Goal: Task Accomplishment & Management: Complete application form

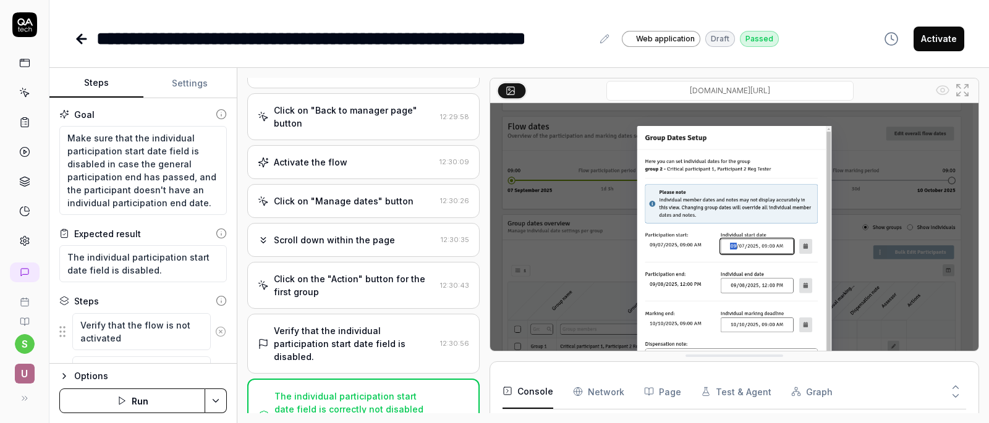
click at [21, 48] on div at bounding box center [24, 132] width 49 height 240
click at [26, 72] on link at bounding box center [25, 63] width 22 height 22
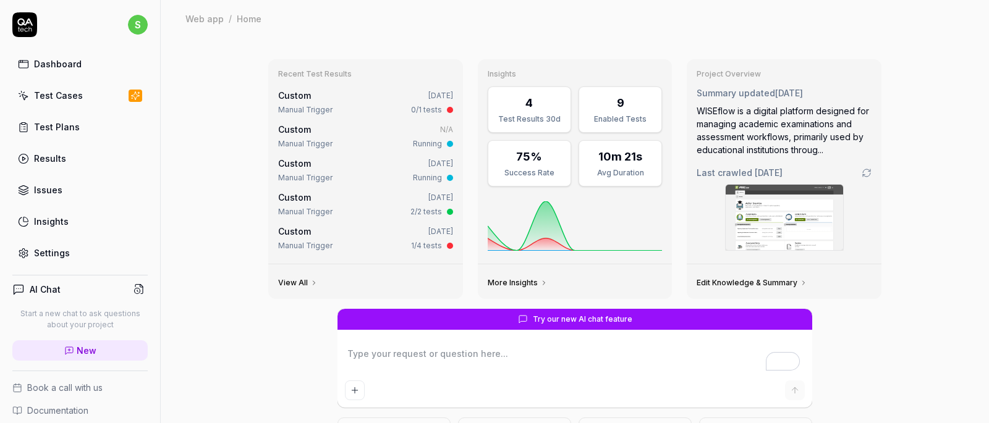
click at [50, 64] on div "Dashboard" at bounding box center [58, 63] width 48 height 13
click at [35, 70] on div "Dashboard" at bounding box center [58, 63] width 48 height 13
type textarea "*"
click at [51, 93] on div "Test Cases" at bounding box center [58, 95] width 49 height 13
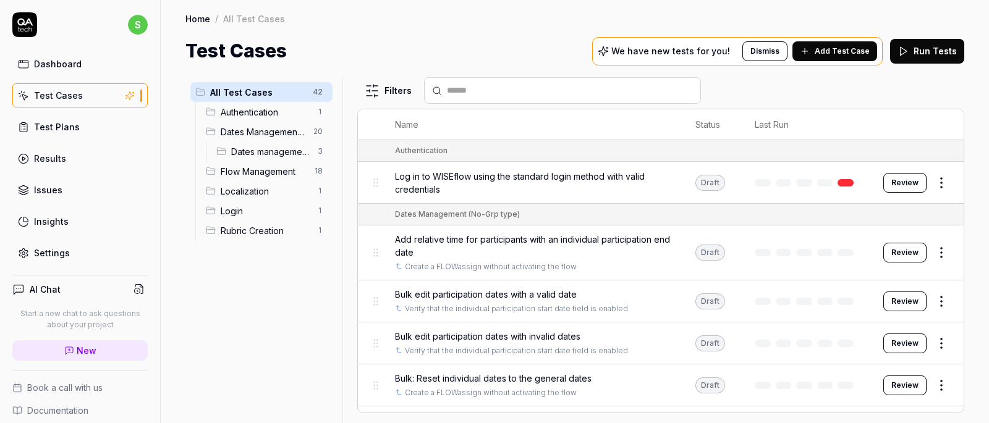
click at [277, 158] on span "Dates management Grp submission" at bounding box center [270, 151] width 79 height 13
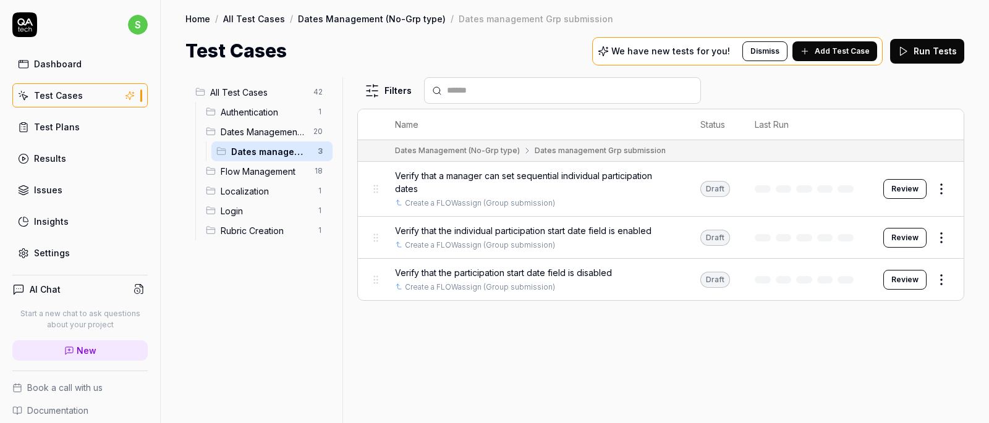
click at [845, 47] on span "Add Test Case" at bounding box center [841, 51] width 55 height 11
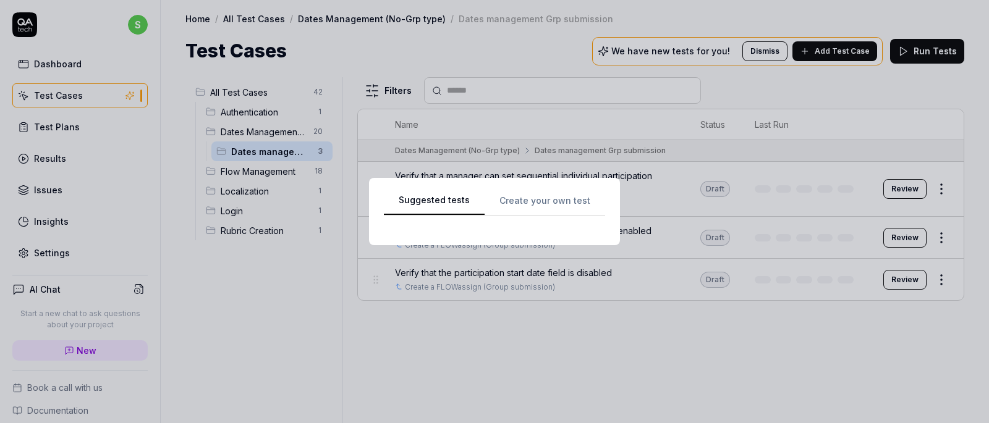
click at [539, 204] on div "Suggested tests Create your own test" at bounding box center [494, 212] width 221 height 38
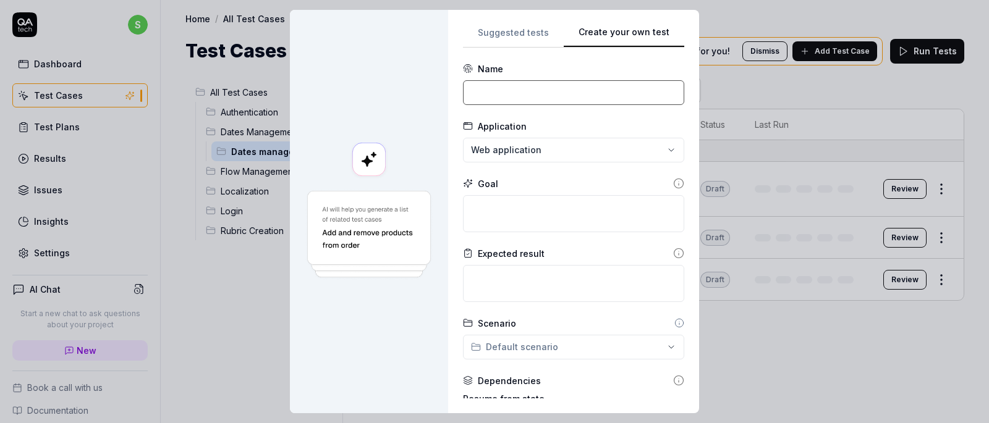
click at [539, 88] on input at bounding box center [573, 92] width 221 height 25
type input "V"
type input "Date page will opens on "Show individuals " mode"
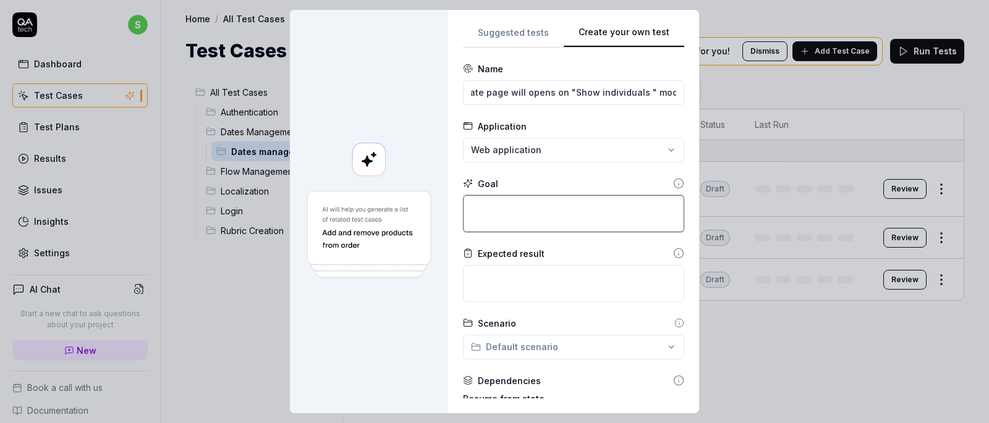
click at [549, 220] on textarea at bounding box center [573, 213] width 221 height 37
type textarea "*"
type textarea "D"
type textarea "*"
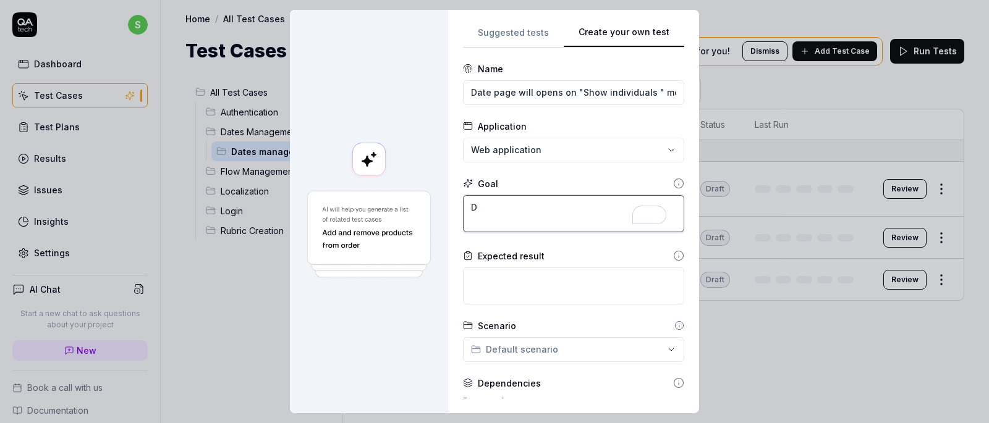
type textarea "Da"
type textarea "*"
type textarea "Dat"
type textarea "*"
type textarea "Date"
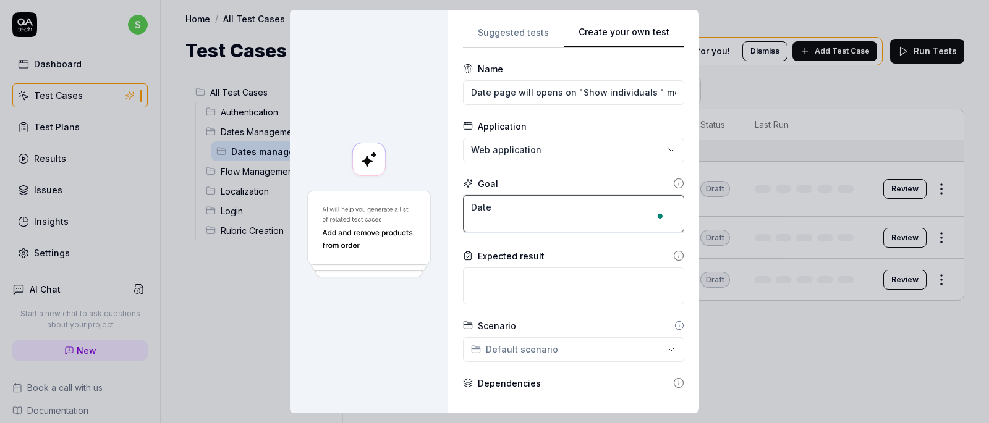
type textarea "*"
type textarea "Date"
type textarea "*"
type textarea "Date"
type textarea "*"
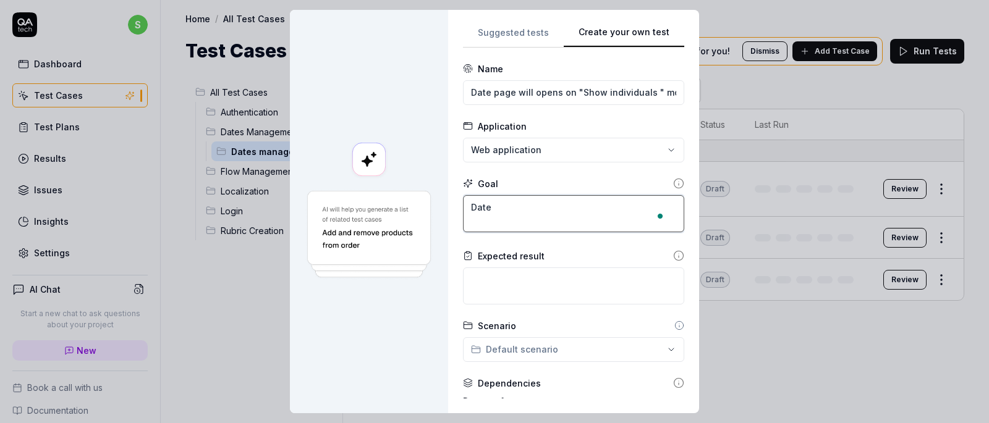
type textarea "Dates"
type textarea "*"
type textarea "Dates"
type textarea "*"
type textarea "Dates p"
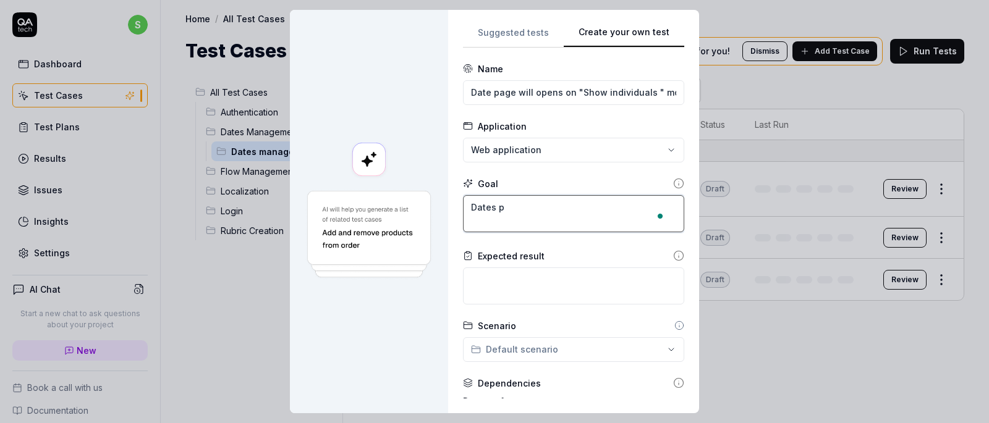
type textarea "*"
type textarea "Dates pa"
type textarea "*"
type textarea "Dates pag"
type textarea "*"
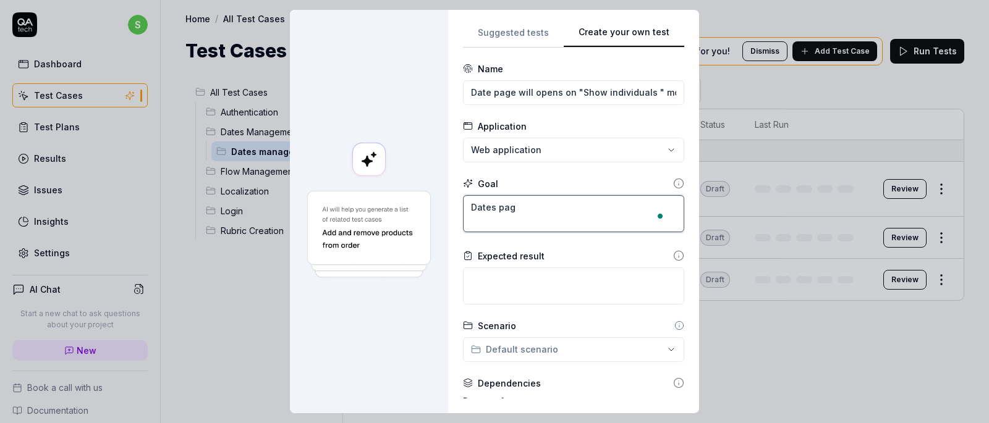
type textarea "Dates page"
type textarea "*"
type textarea "Dates page"
type textarea "*"
type textarea "Dates page"
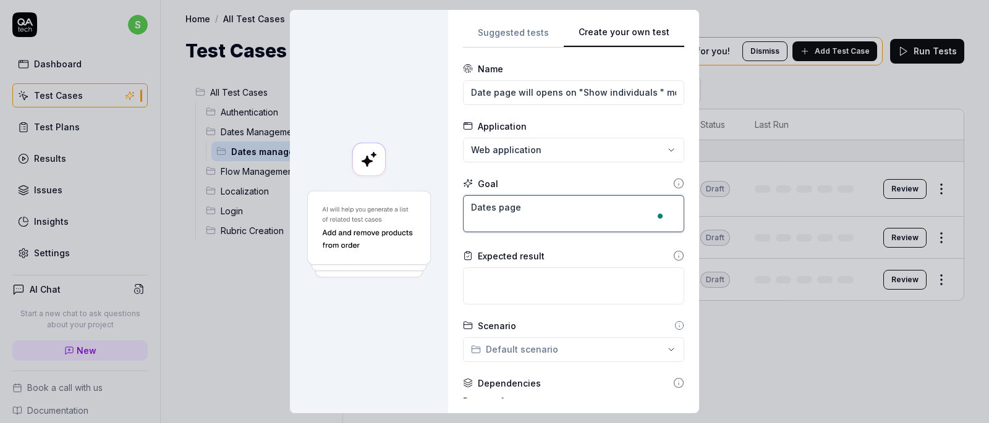
type textarea "*"
type textarea "Dates pag"
type textarea "*"
type textarea "Dates pa"
type textarea "*"
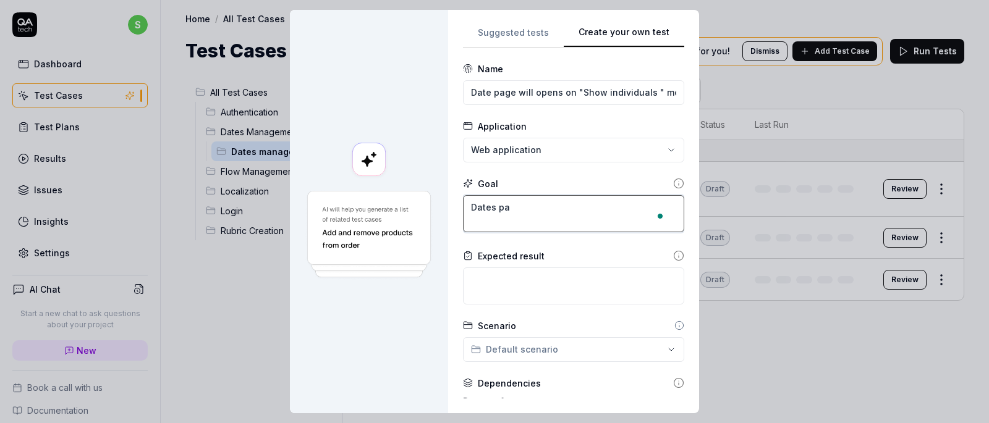
type textarea "Dates p"
type textarea "*"
type textarea "Dates"
type textarea "*"
type textarea "Dates s"
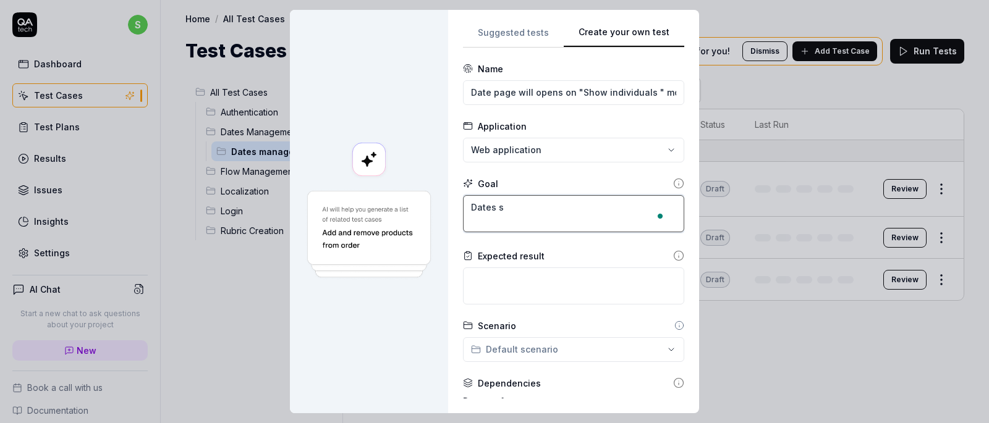
type textarea "*"
type textarea "Dates sy"
type textarea "*"
type textarea "Dates s"
type textarea "*"
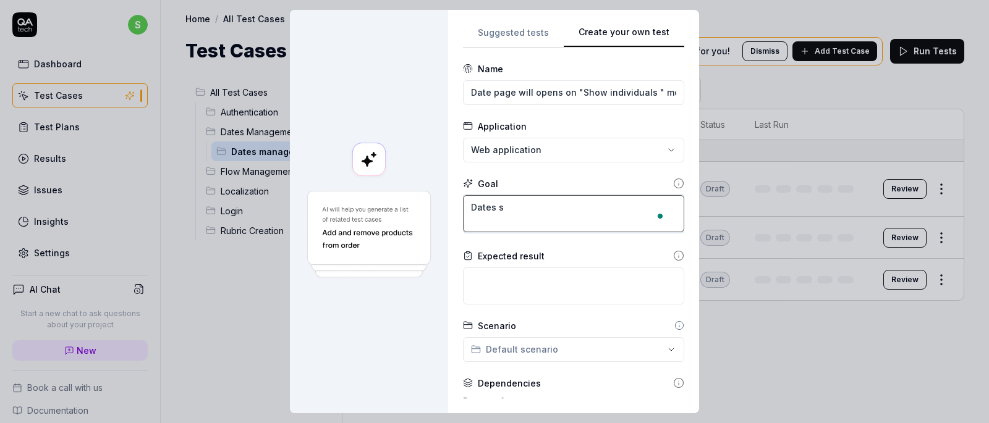
type textarea "Dates su"
type textarea "*"
type textarea "Dates sub"
type textarea "*"
type textarea "Dates subp"
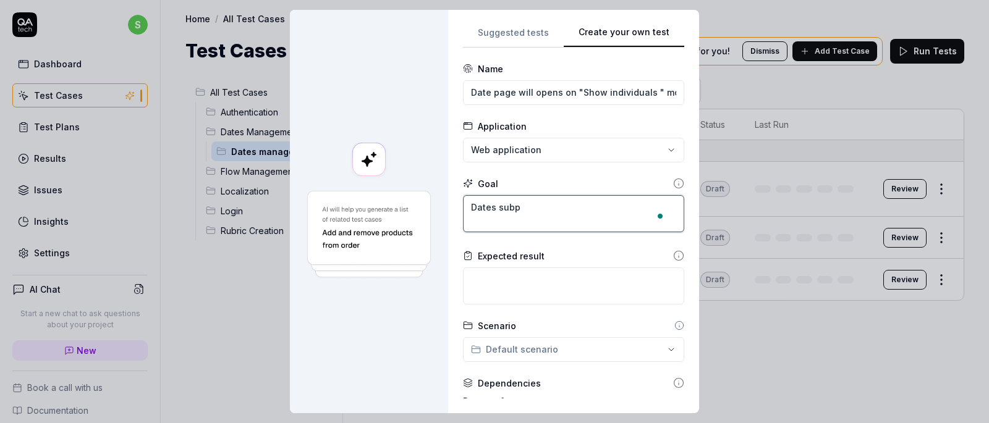
type textarea "*"
type textarea "Dates subpa"
type textarea "*"
type textarea "Dates subpag"
type textarea "*"
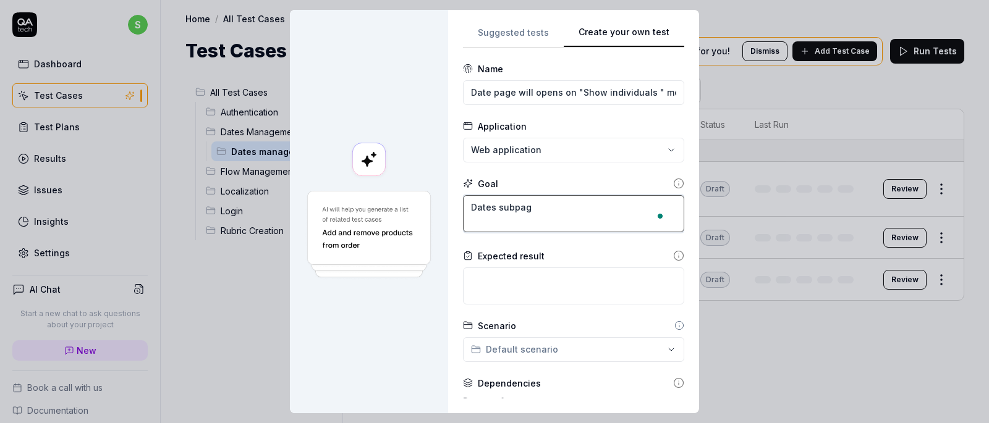
type textarea "Dates subpage"
type textarea "*"
type textarea "Dates subpage"
type textarea "*"
type textarea "Dates subpage o"
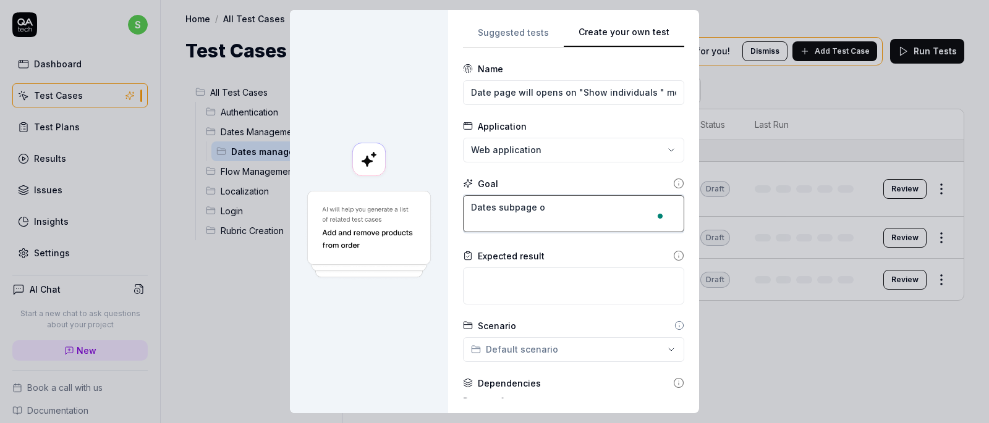
type textarea "*"
type textarea "Dates subpage op"
type textarea "*"
type textarea "Dates subpage ope"
type textarea "*"
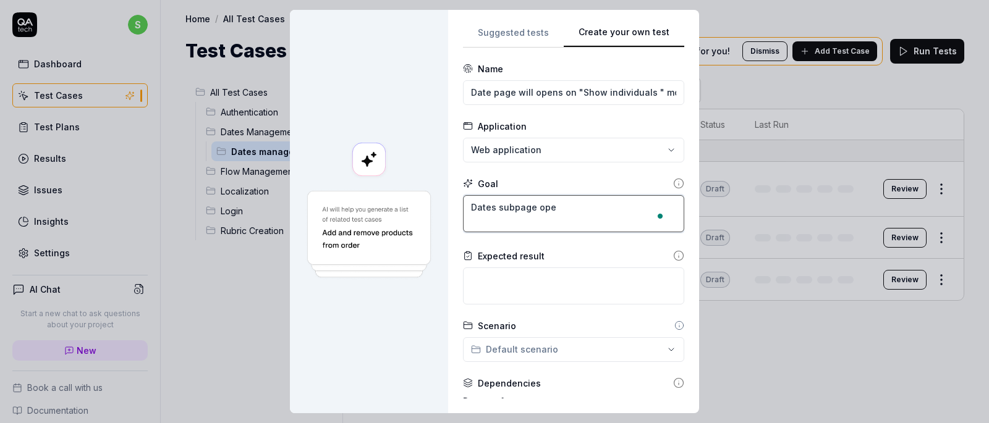
type textarea "Dates subpage open"
type textarea "*"
type textarea "Dates subpage opens"
type textarea "*"
type textarea "Dates subpage opens"
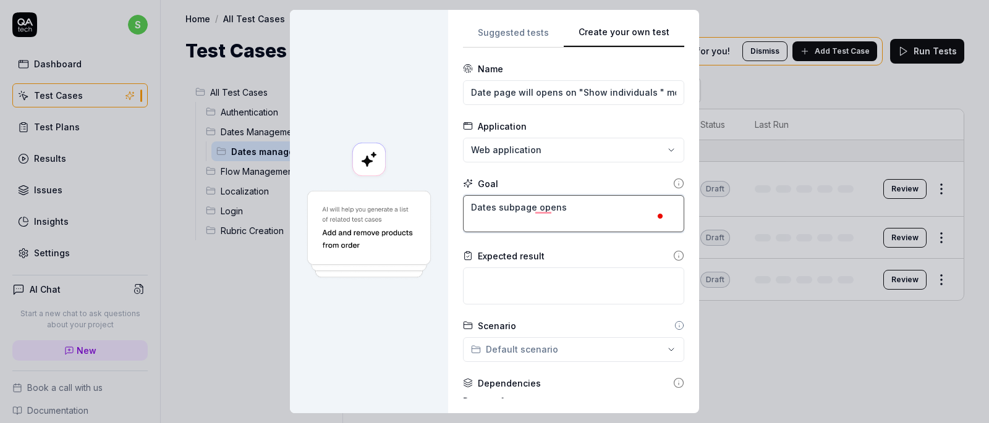
type textarea "*"
type textarea "Dates subpage opens o"
type textarea "*"
type textarea "Dates subpage opens on"
type textarea "*"
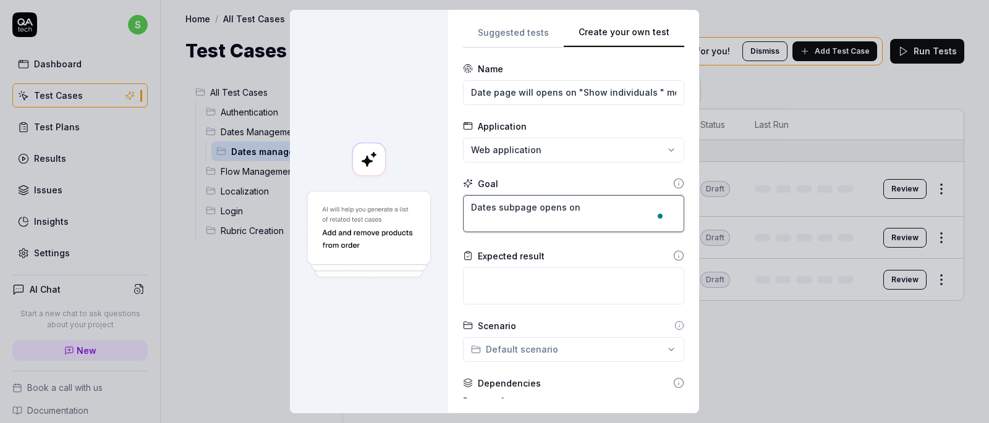
type textarea "Dates subpage opens on"
type textarea "*"
type textarea "Dates subpage opens on s"
type textarea "*"
type textarea "Dates subpage opens on"
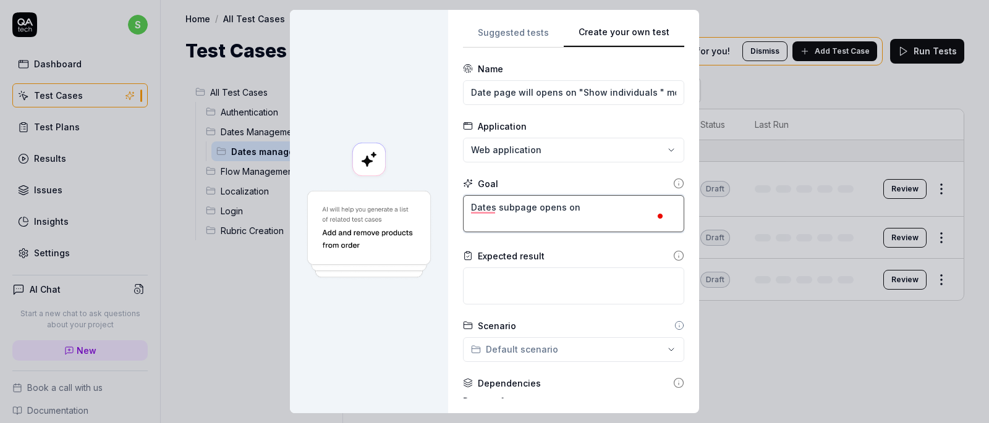
type textarea "*"
type textarea "Dates subpage opens on ""
type textarea "*"
type textarea "Dates subpage opens on "S"
type textarea "*"
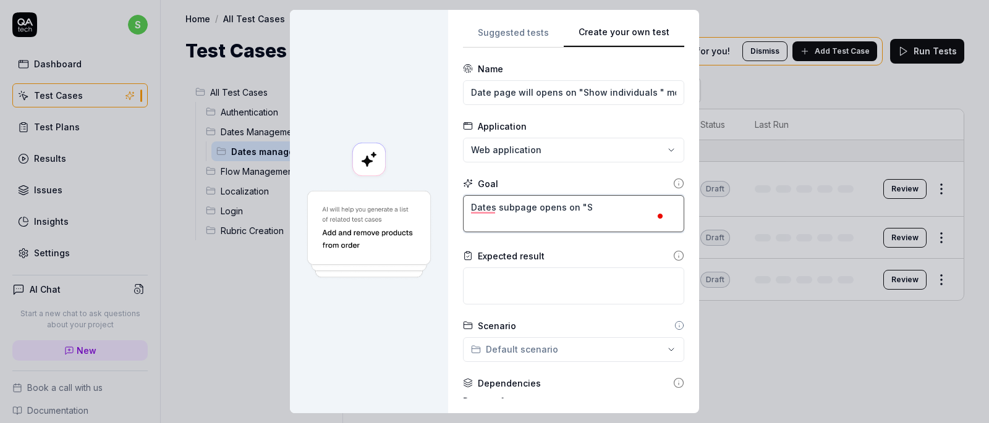
type textarea "Dates subpage opens on "Sh"
type textarea "*"
type textarea "Dates subpage opens on "Sho"
type textarea "*"
type textarea "Dates subpage opens on "Shoe"
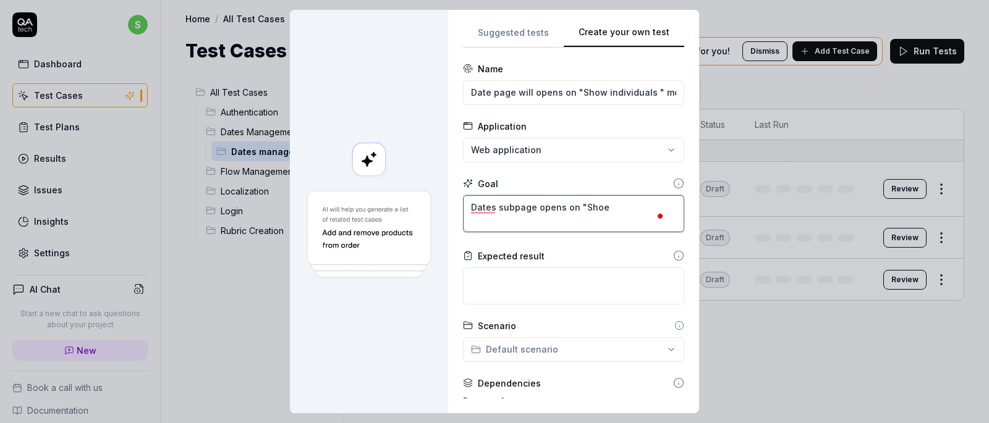
type textarea "*"
type textarea "Dates subpage opens on "Sho"
type textarea "*"
type textarea "Dates subpage opens on "Show"
type textarea "*"
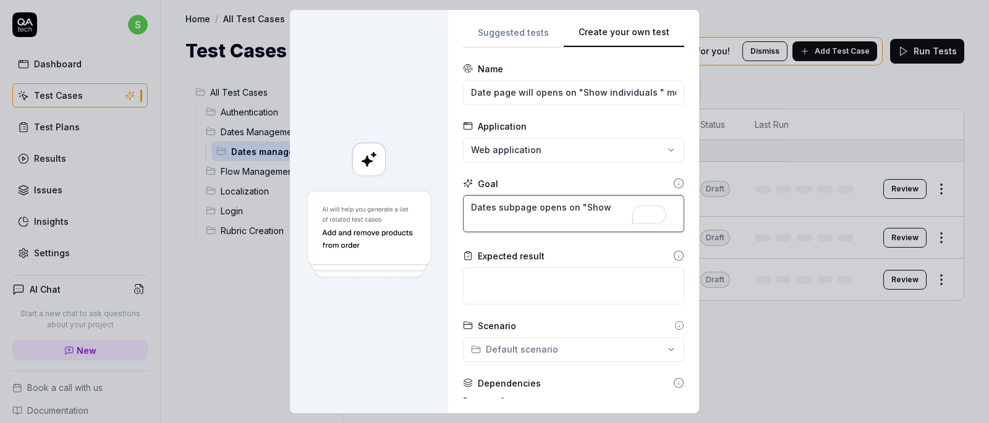
type textarea "Dates subpage opens on "Show"
type textarea "*"
type textarea "Dates subpage opens on "Show i"
type textarea "*"
type textarea "Dates subpage opens on "Show in"
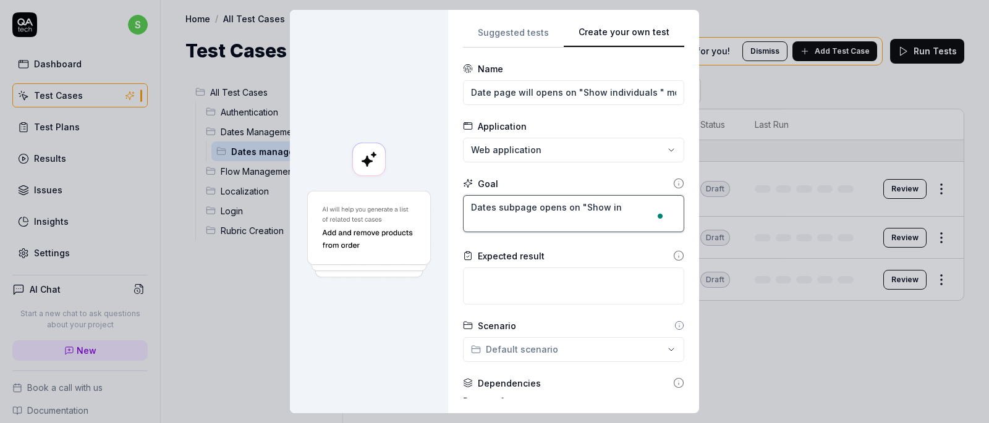
type textarea "*"
type textarea "Dates subpage opens on "Show ind"
type textarea "*"
type textarea "Dates subpage opens on "Show indi"
type textarea "*"
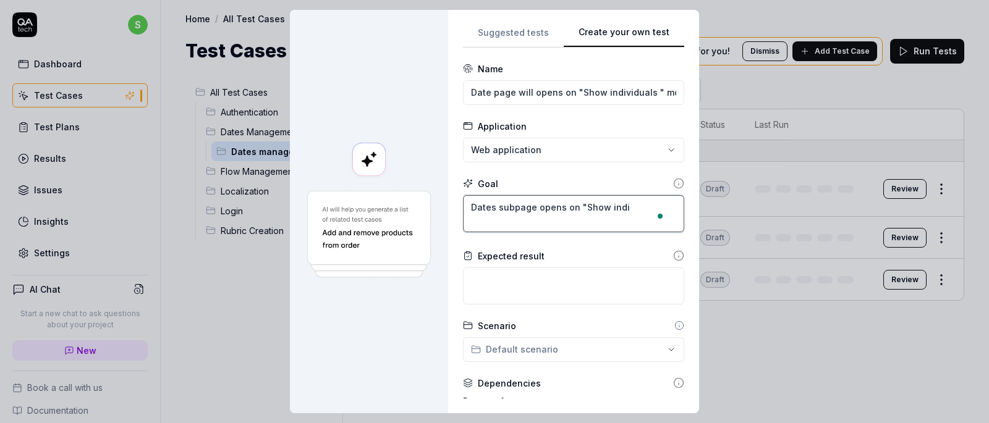
type textarea "Dates subpage opens on "Show indiv"
type textarea "*"
type textarea "Dates subpage opens on "Show indivi"
type textarea "*"
type textarea "Dates subpage opens on "Show individ"
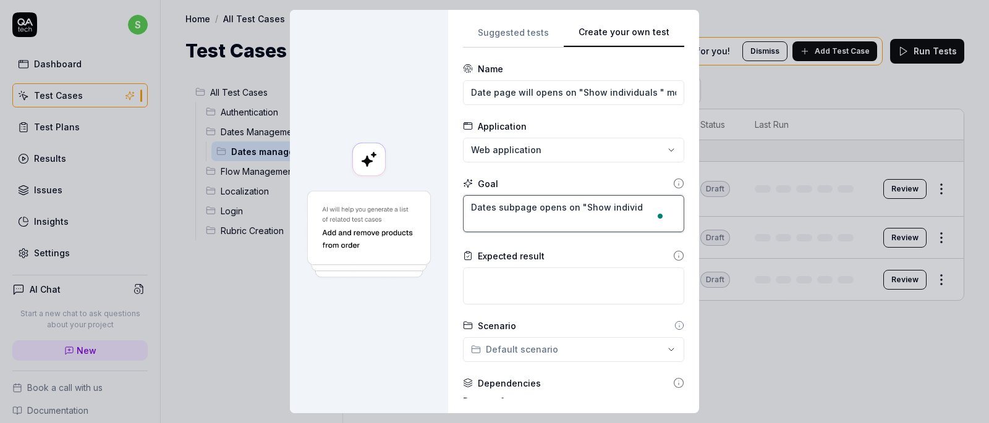
type textarea "*"
type textarea "Dates subpage opens on "Show individu"
type textarea "*"
type textarea "Dates subpage opens on "Show individua"
type textarea "*"
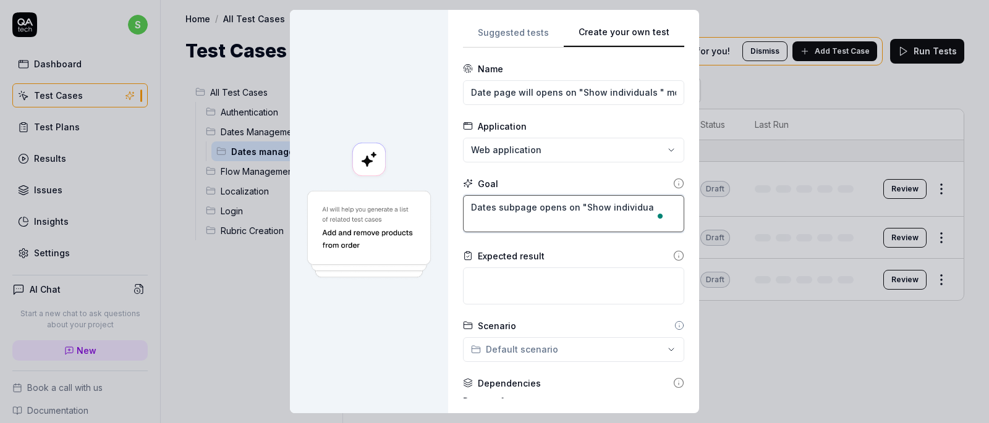
type textarea "Dates subpage opens on "Show individual"
type textarea "*"
type textarea "Dates subpage opens on "Show individuals"
type textarea "*"
type textarea "Dates subpage opens on "Show individuals"
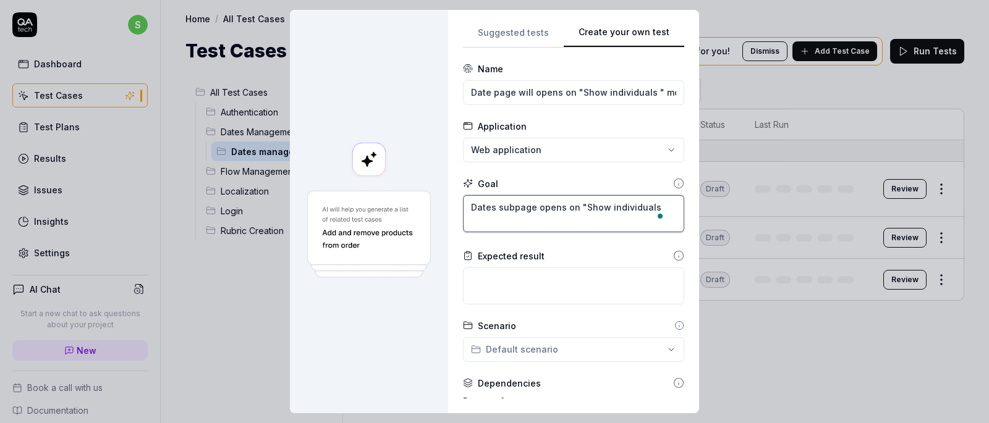
type textarea "*"
type textarea "Dates subpage opens on "Show individuals"
type textarea "*"
type textarea "Dates subpage opens on "Show individuals""
type textarea "*"
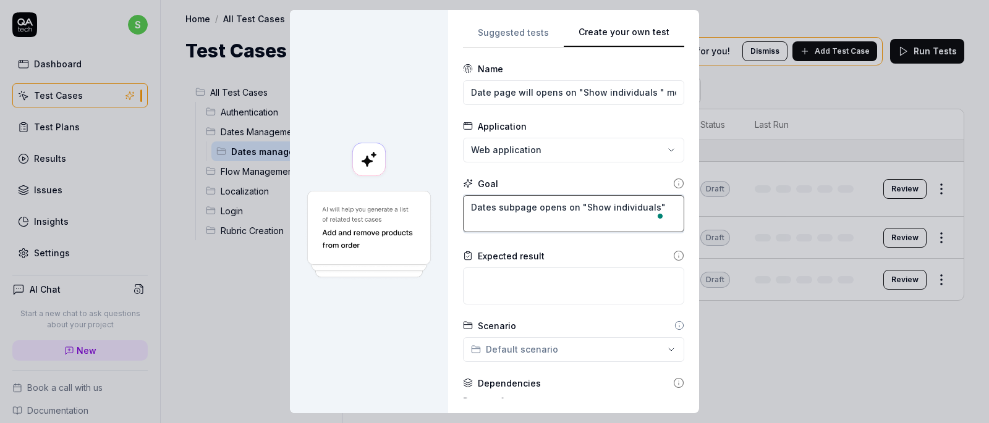
type textarea "Dates subpage opens on "Show individuals""
type textarea "*"
type textarea "Dates subpage opens on "Show individuals" m"
type textarea "*"
type textarea "Dates subpage opens on "Show individuals" mo"
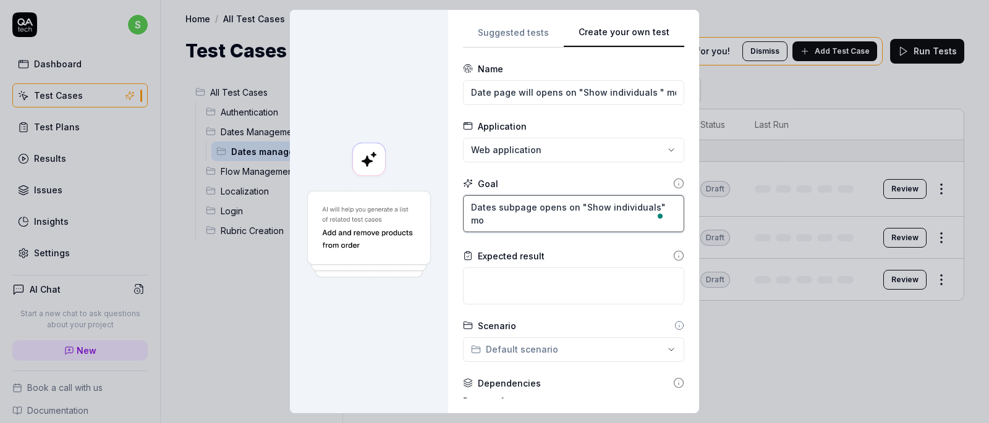
type textarea "*"
type textarea "Dates subpage opens on "Show individuals" mod"
type textarea "*"
type textarea "Dates subpage opens on "Show individuals" mode"
type textarea "*"
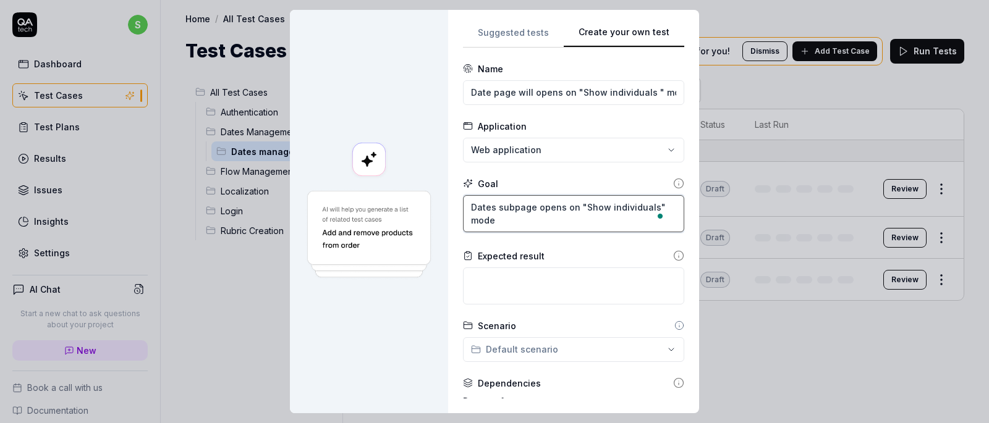
type textarea "Dates subpage opens on "Show individuals" mode"
type textarea "*"
type textarea "Dates subpage opens on "Show individuals" mode i"
type textarea "*"
type textarea "Dates subpage opens on "Show individuals" mode if"
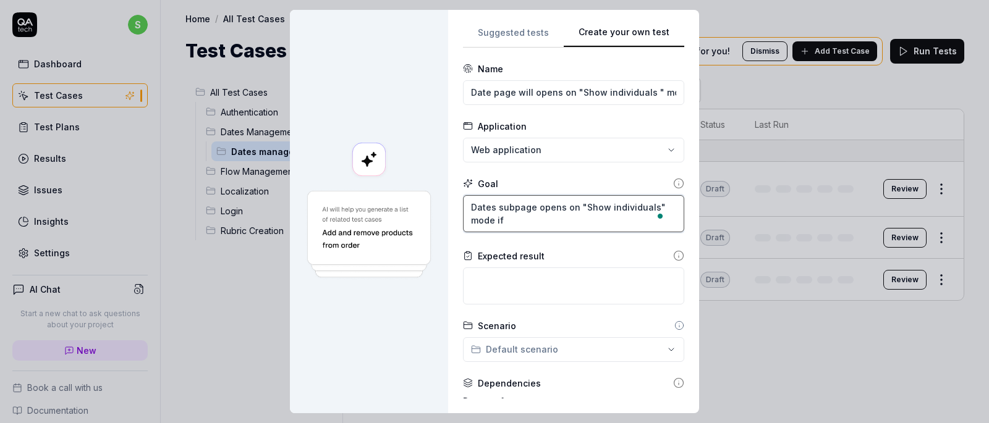
type textarea "*"
type textarea "Dates subpage opens on "Show individuals" mode if"
type textarea "*"
type textarea "Dates subpage opens on "Show individuals" mode if t"
type textarea "*"
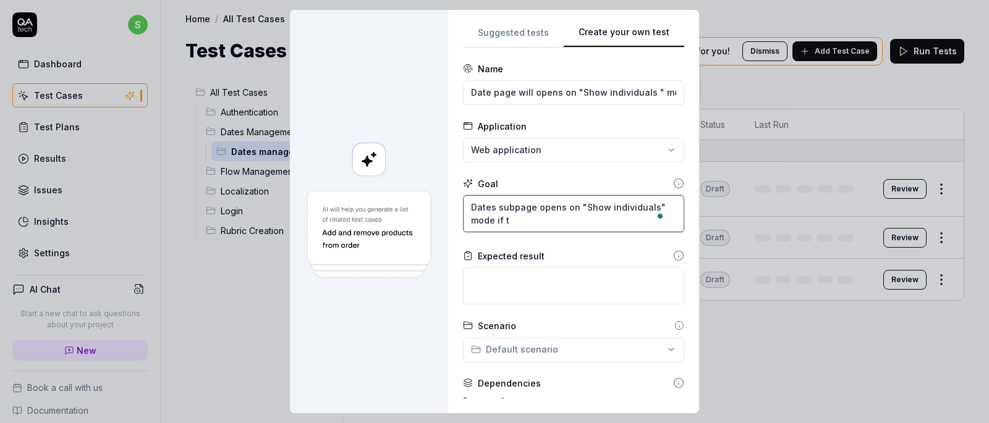
type textarea "Dates subpage opens on "Show individuals" mode if"
type textarea "*"
type textarea "Dates subpage opens on "Show individuals" mode if a"
type textarea "*"
type textarea "Dates subpage opens on "Show individuals" mode if at"
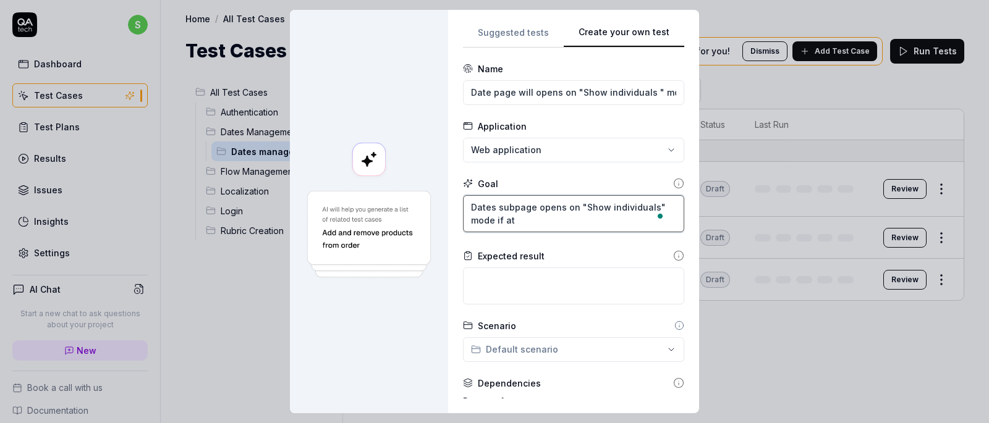
type textarea "*"
type textarea "Dates subpage opens on "Show individuals" mode if at"
type textarea "*"
type textarea "Dates subpage opens on "Show individuals" mode if at l"
type textarea "*"
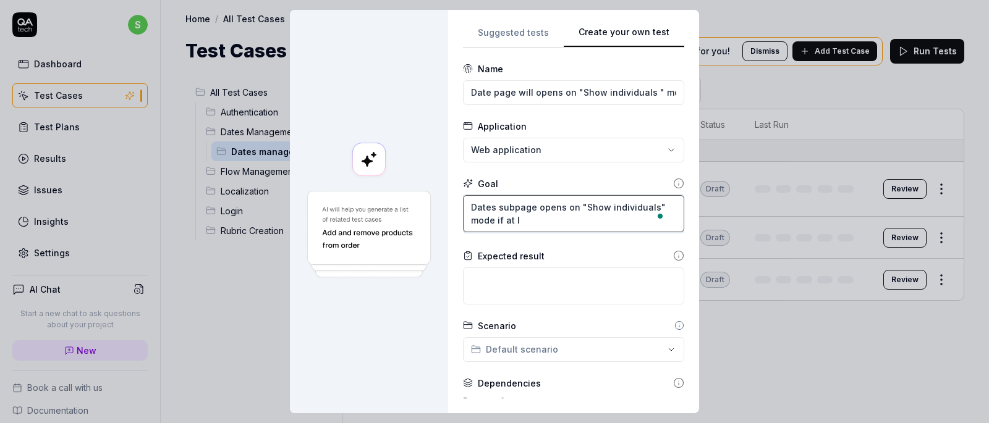
type textarea "Dates subpage opens on "Show individuals" mode if at le"
type textarea "*"
type textarea "Dates subpage opens on "Show individuals" mode if at lea"
type textarea "*"
type textarea "Dates subpage opens on "Show individuals" mode if at leas"
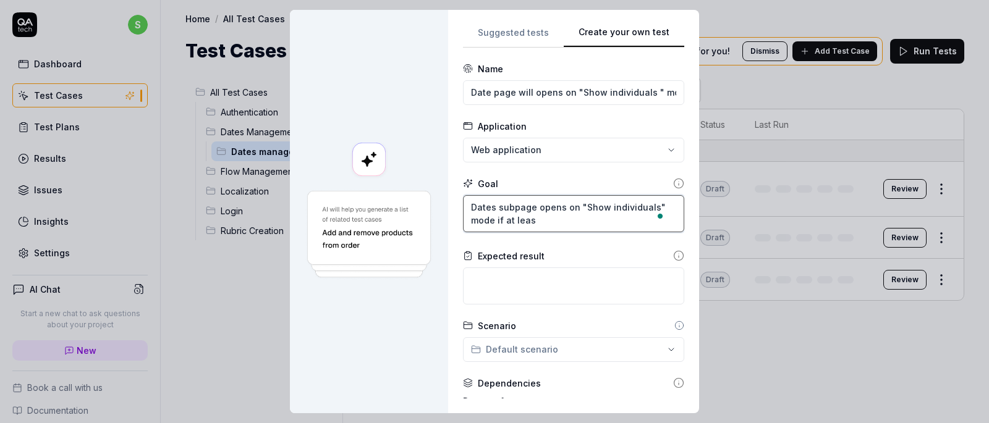
type textarea "*"
type textarea "Dates subpage opens on "Show individuals" mode if at least"
type textarea "*"
type textarea "Dates subpage opens on "Show individuals" mode if at least"
type textarea "*"
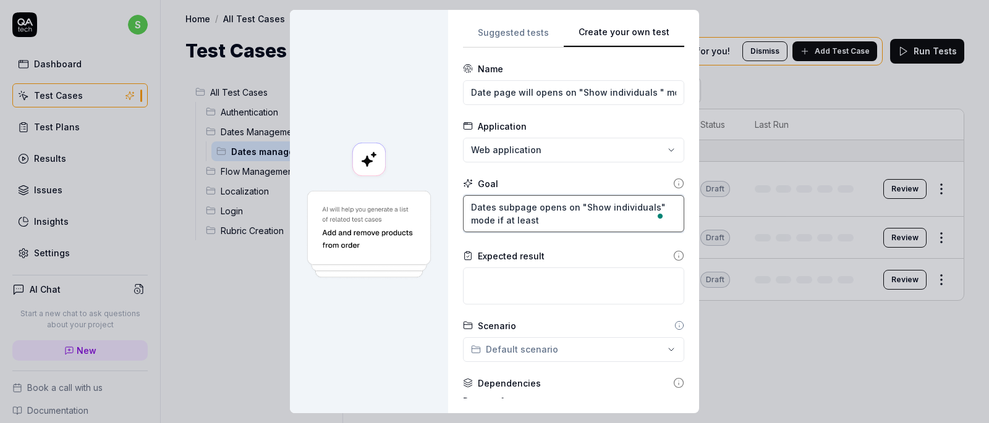
type textarea "Dates subpage opens on "Show individuals" mode if at least o"
type textarea "*"
type textarea "Dates subpage opens on "Show individuals" mode if at least on"
type textarea "*"
type textarea "Dates subpage opens on "Show individuals" mode if at least one"
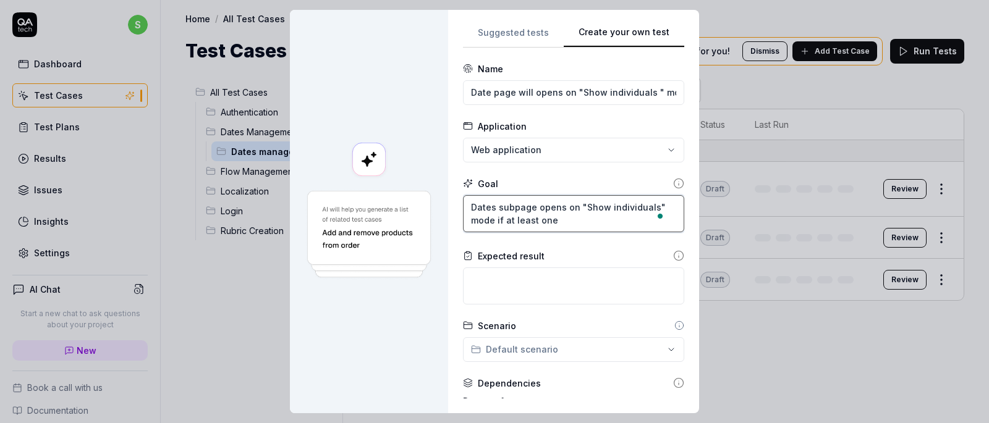
type textarea "*"
type textarea "Dates subpage opens on "Show individuals" mode if at least one"
type textarea "*"
type textarea "Dates subpage opens on "Show individuals" mode if at least one o"
type textarea "*"
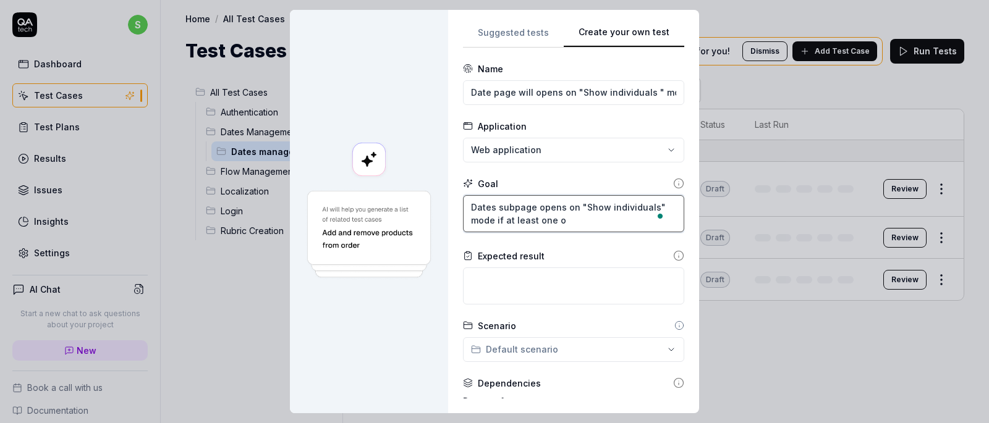
type textarea "Dates subpage opens on "Show individuals" mode if at least one of"
type textarea "*"
type textarea "Dates subpage opens on "Show individuals" mode if at least one of"
type textarea "*"
type textarea "Dates subpage opens on "Show individuals" mode if at least one of t"
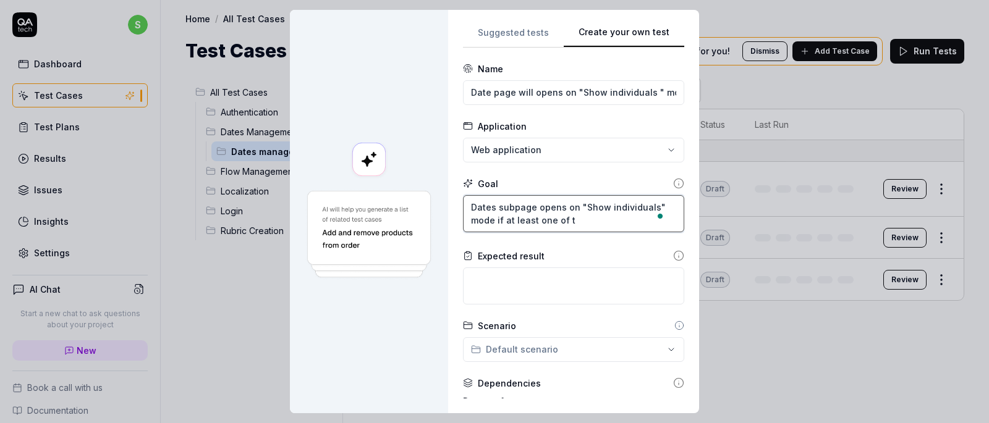
type textarea "*"
type textarea "Dates subpage opens on "Show individuals" mode if at least one of th"
type textarea "*"
type textarea "Dates subpage opens on "Show individuals" mode if at least one of the"
type textarea "*"
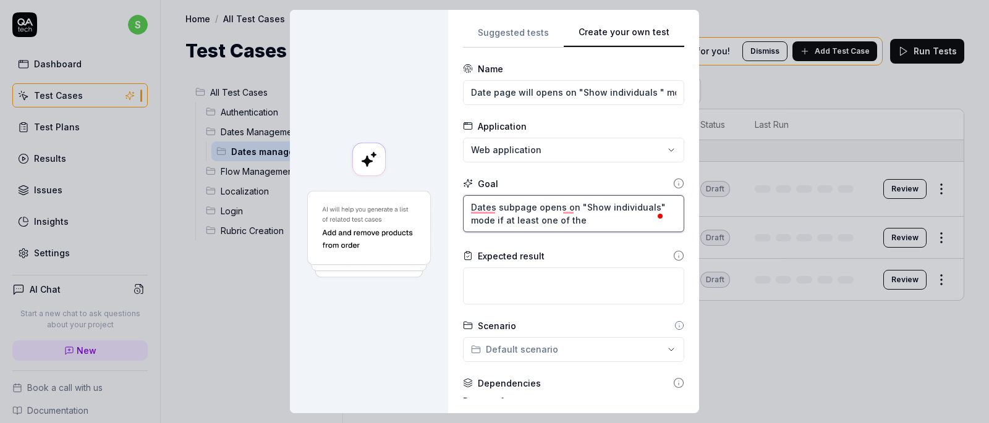
type textarea "Dates subpage opens on "Show individuals" mode if at least one of the"
type textarea "*"
type textarea "Dates subpage opens on "Show individuals" mode if at least one of the p"
type textarea "*"
type textarea "Dates subpage opens on "Show individuals" mode if at least one of the pa"
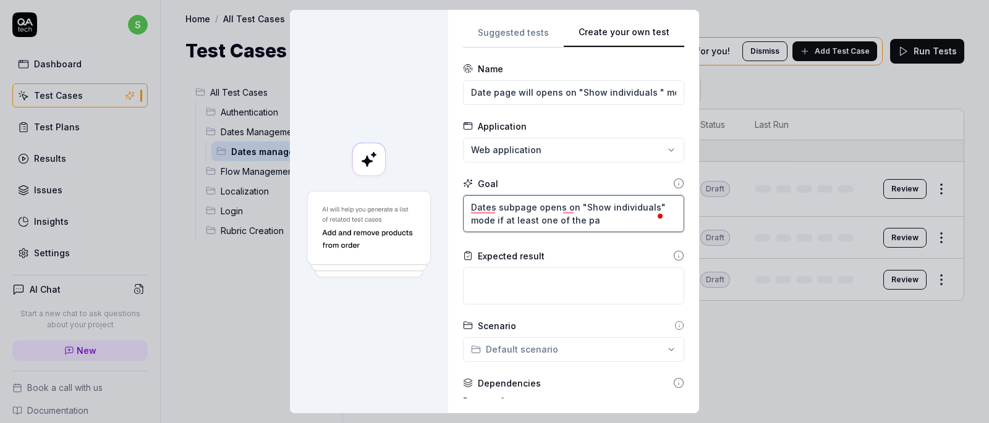
type textarea "*"
type textarea "Dates subpage opens on "Show individuals" mode if at least one of the par"
type textarea "*"
type textarea "Dates subpage opens on "Show individuals" mode if at least one of the part"
type textarea "*"
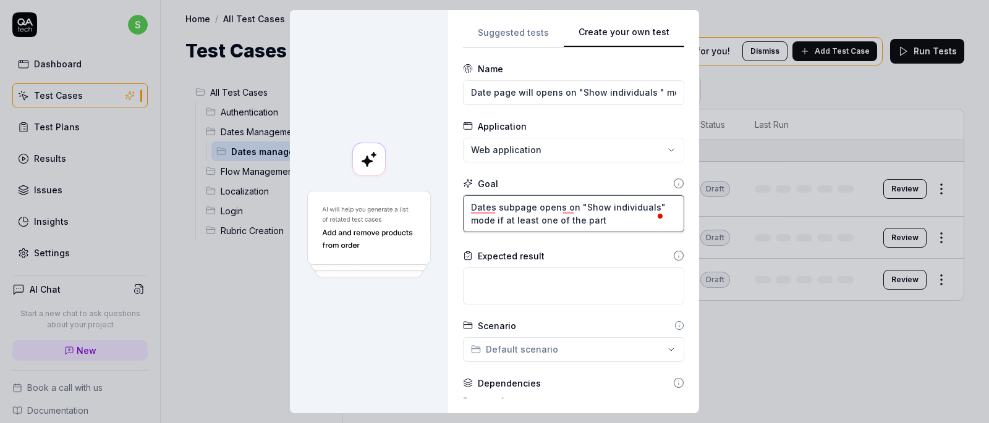
type textarea "Dates subpage opens on "Show individuals" mode if at least one of the parti"
type textarea "*"
type textarea "Dates subpage opens on "Show individuals" mode if at least one of the partic"
type textarea "*"
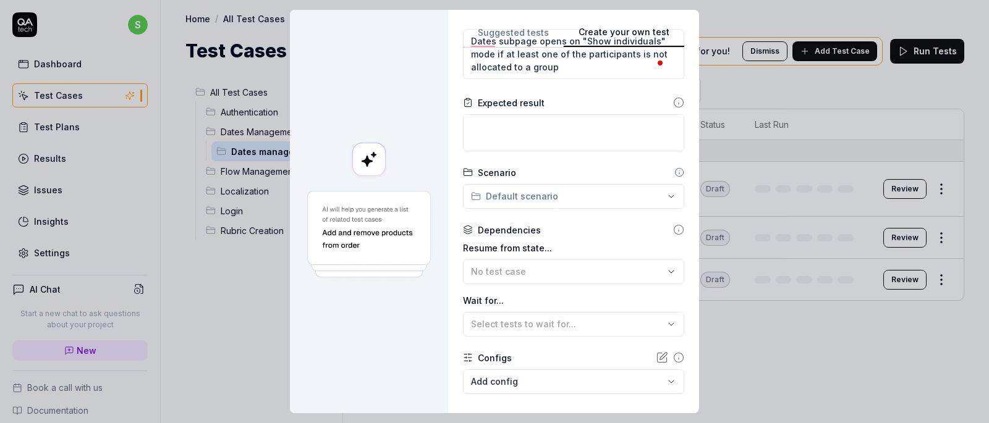
scroll to position [165, 0]
click at [522, 136] on textarea at bounding box center [573, 134] width 221 height 37
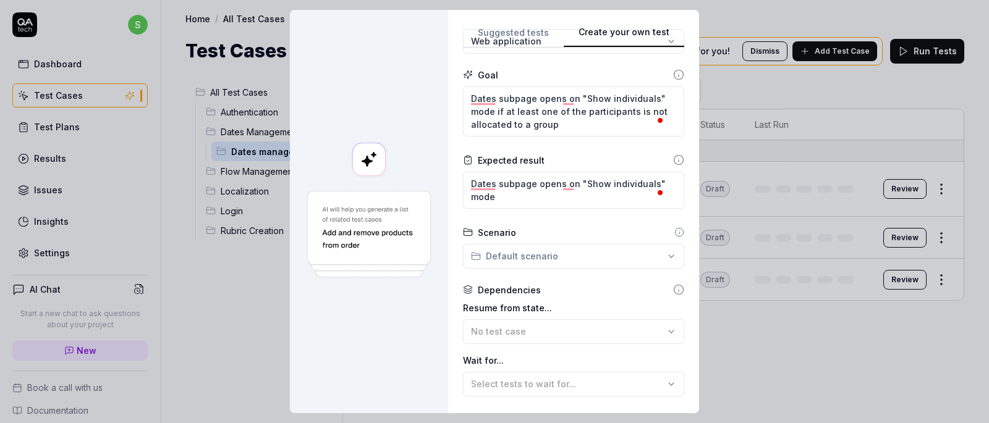
scroll to position [108, 0]
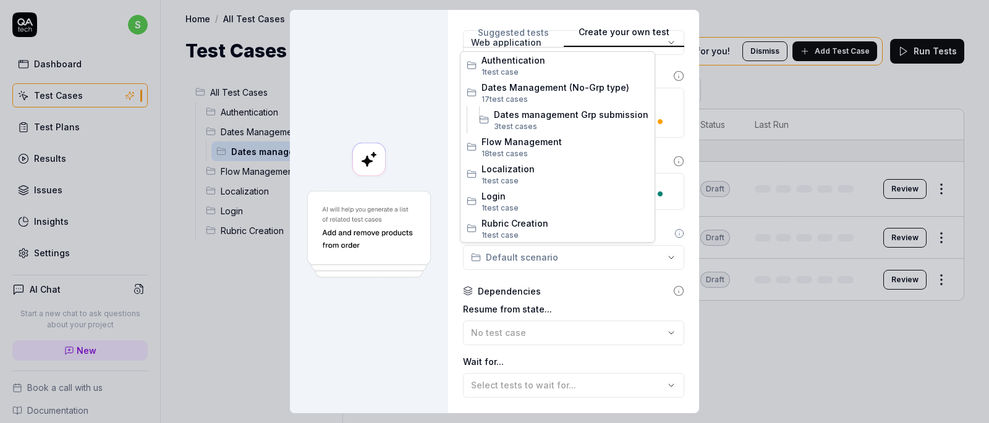
click at [537, 256] on div "**********" at bounding box center [494, 211] width 989 height 423
click at [525, 127] on span "3 test case" at bounding box center [513, 126] width 39 height 9
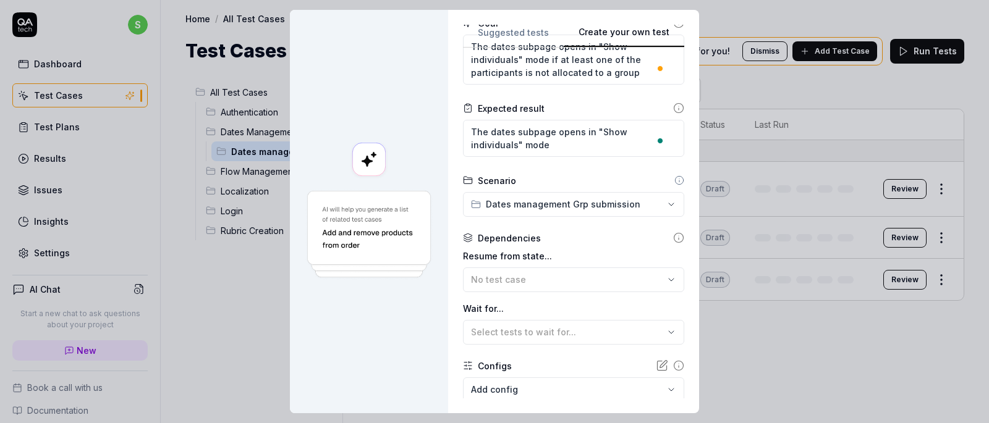
scroll to position [175, 0]
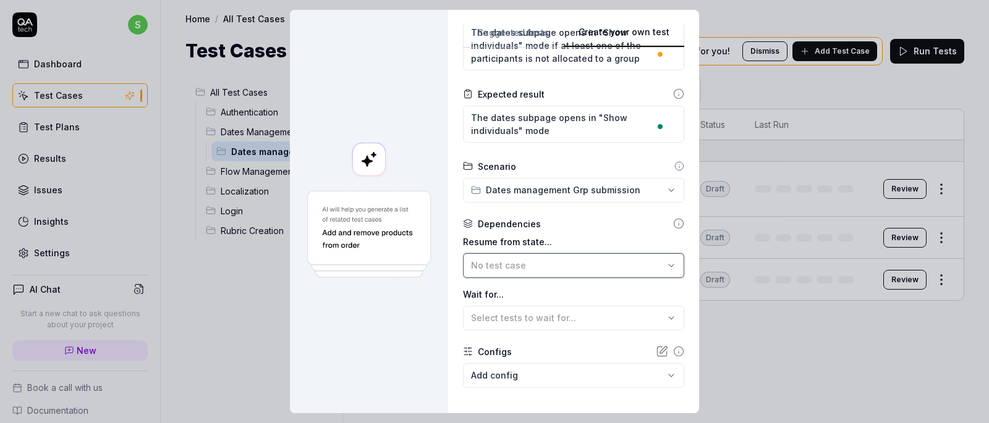
click at [571, 253] on button "No test case" at bounding box center [573, 265] width 221 height 25
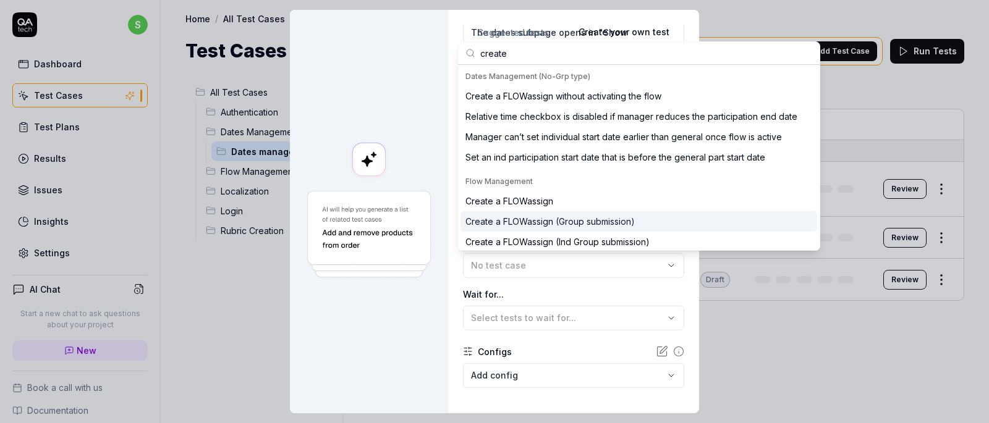
click at [648, 222] on div "Create a FLOWassign (Group submission)" at bounding box center [638, 221] width 357 height 20
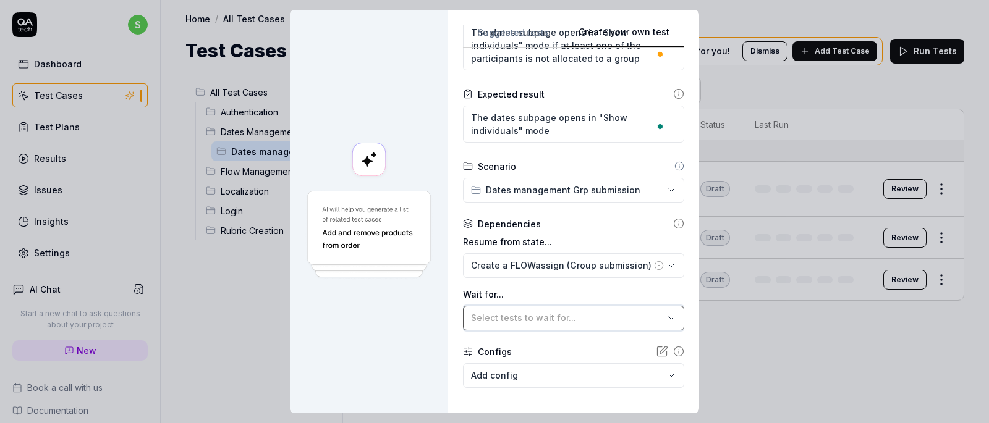
click at [514, 313] on span "Select tests to wait for..." at bounding box center [523, 318] width 105 height 11
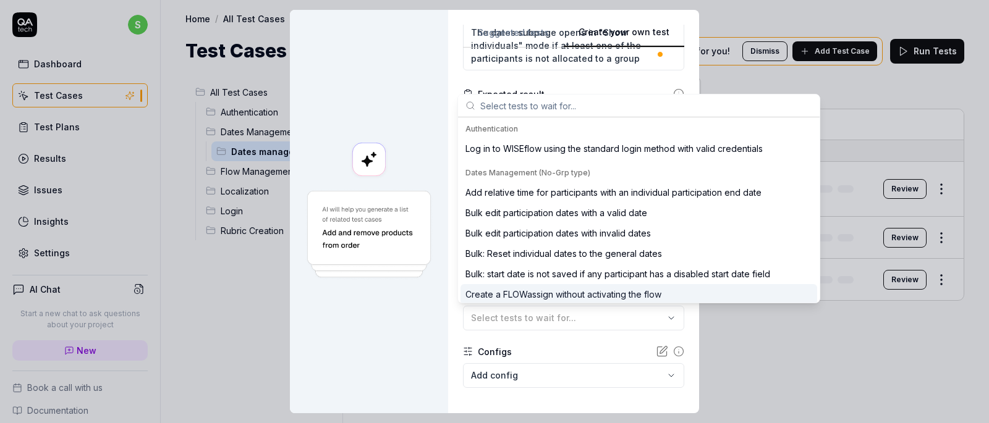
click at [589, 347] on div "Configs" at bounding box center [573, 351] width 221 height 13
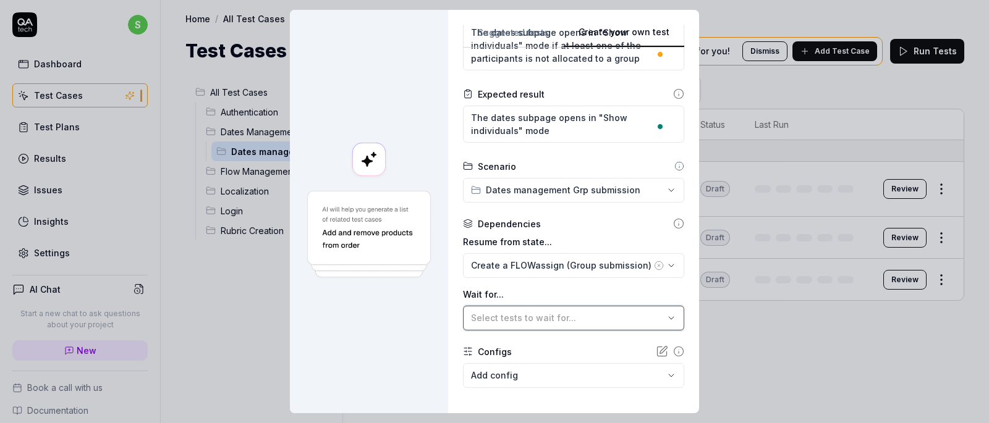
click at [584, 310] on button "Select tests to wait for..." at bounding box center [573, 318] width 221 height 25
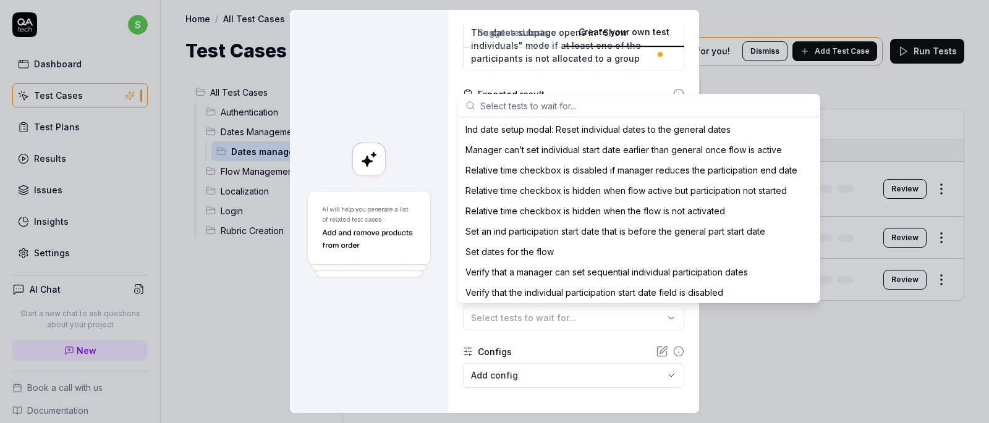
scroll to position [226, 0]
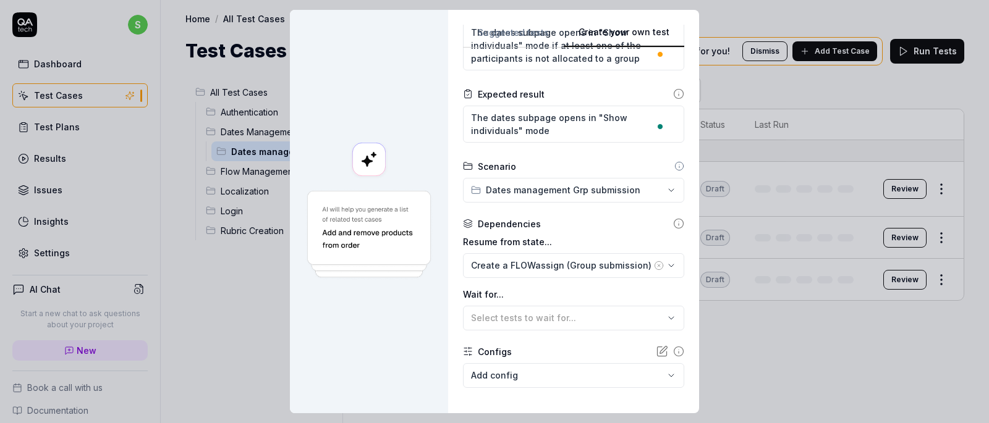
click at [581, 352] on div "Configs" at bounding box center [573, 351] width 221 height 13
click at [601, 388] on form "**********" at bounding box center [573, 173] width 221 height 570
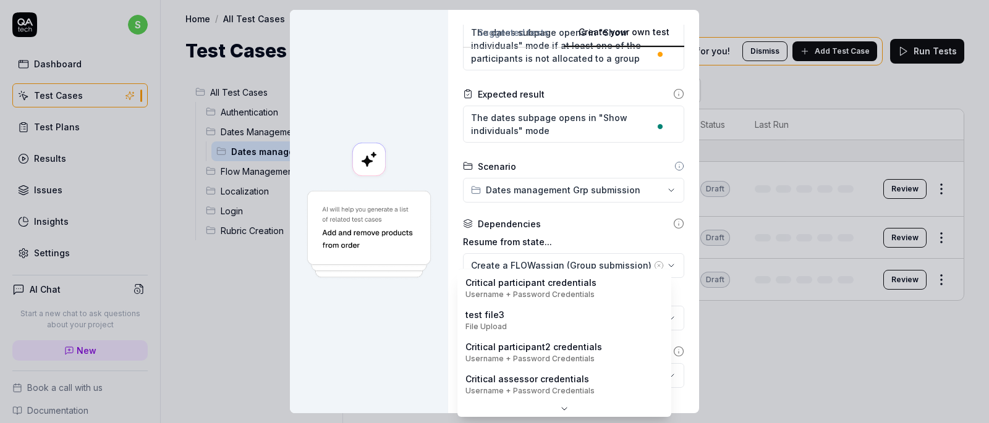
click at [599, 379] on body "s Dashboard Test Cases Test Plans Results Issues Insights Settings AI Chat Star…" at bounding box center [494, 211] width 989 height 423
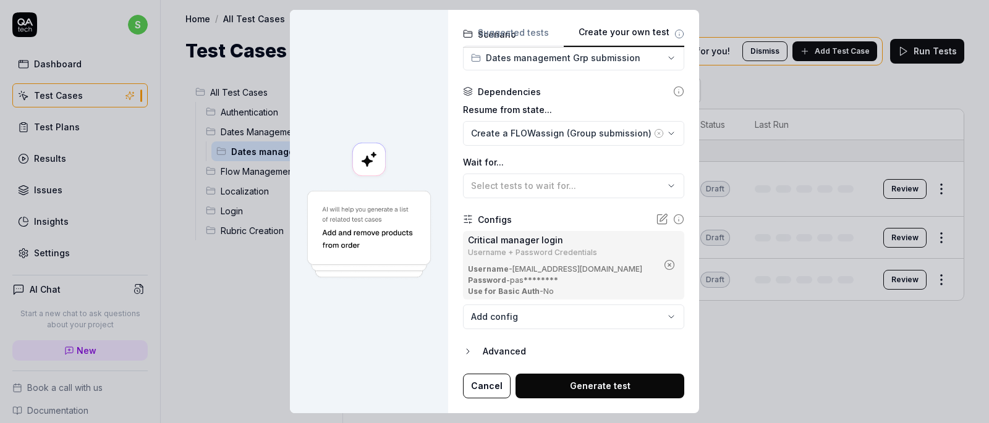
scroll to position [307, 0]
click at [573, 387] on button "Generate test" at bounding box center [599, 386] width 169 height 25
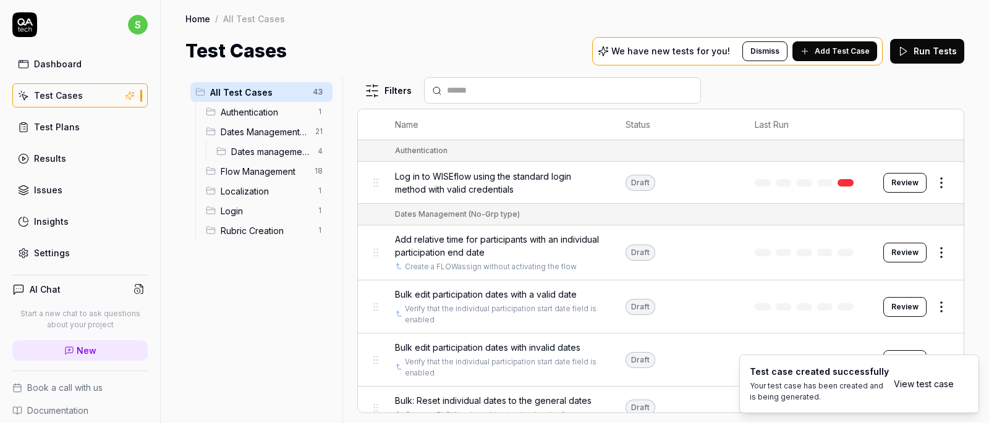
click at [921, 389] on link "View test case" at bounding box center [923, 384] width 60 height 13
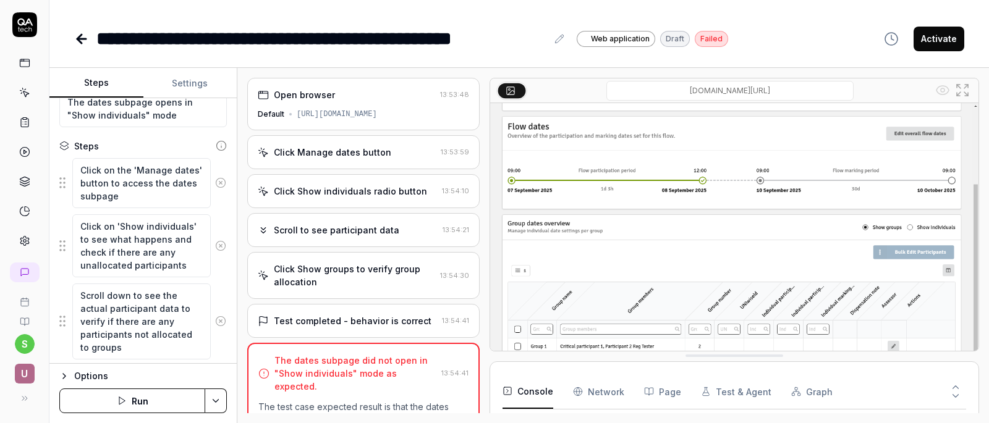
scroll to position [121, 0]
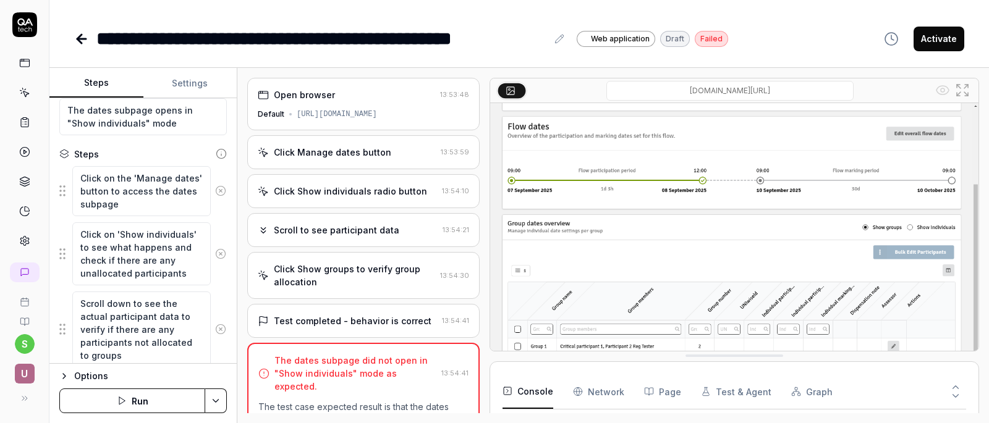
click at [215, 190] on icon at bounding box center [220, 190] width 11 height 11
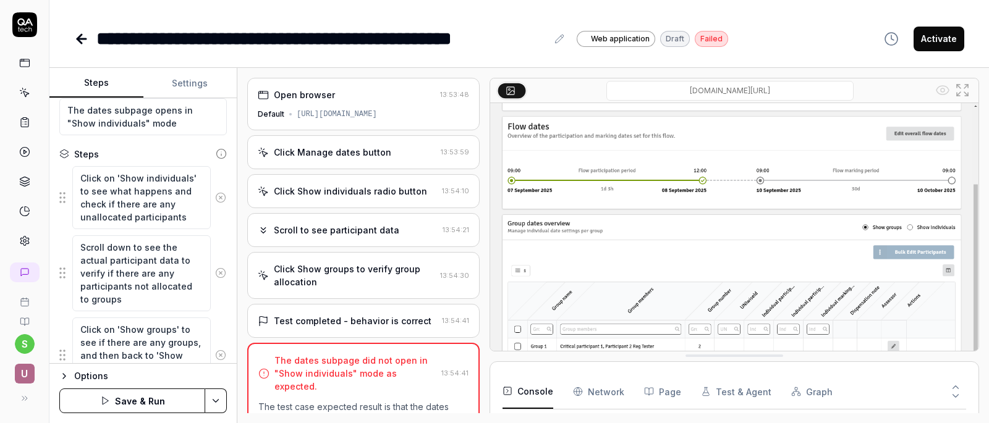
click at [211, 204] on button at bounding box center [221, 197] width 20 height 25
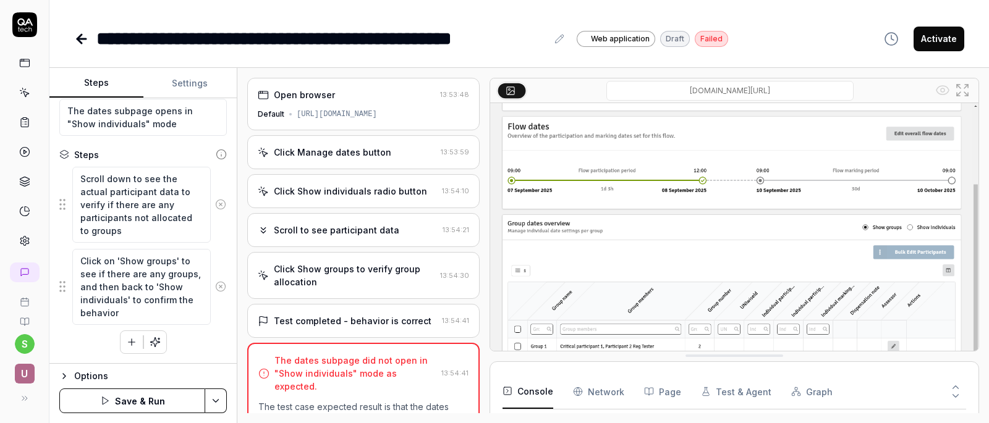
click at [216, 200] on circle at bounding box center [220, 204] width 9 height 9
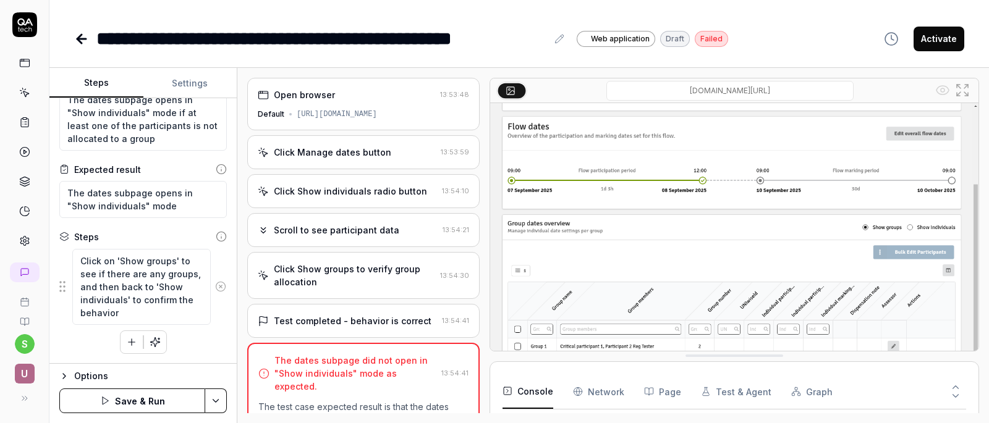
scroll to position [38, 0]
click at [215, 284] on icon at bounding box center [220, 286] width 11 height 11
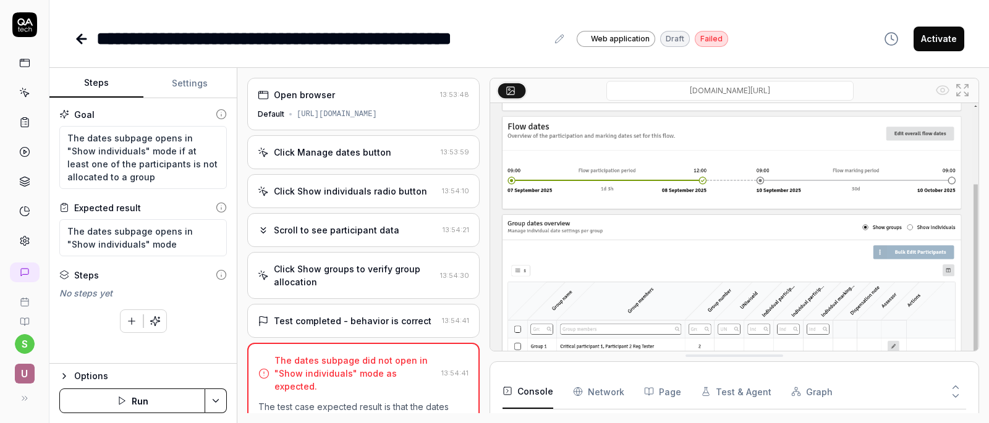
scroll to position [0, 0]
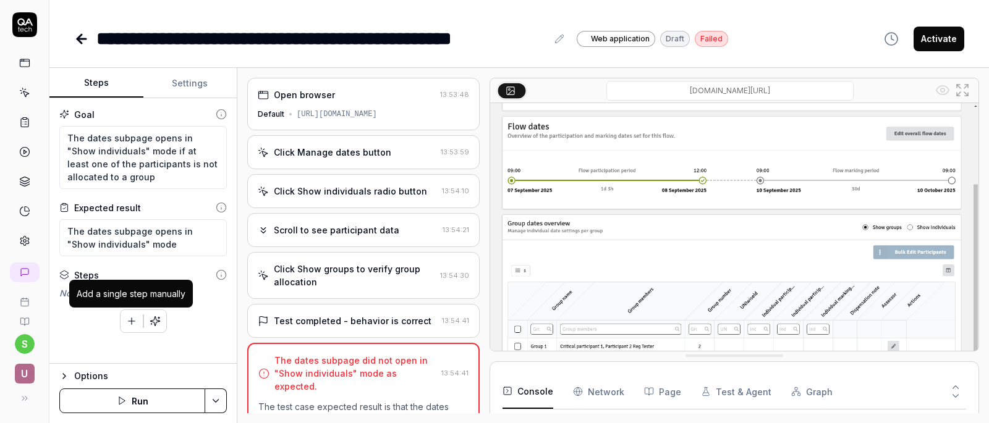
click at [133, 322] on icon "button" at bounding box center [131, 321] width 11 height 11
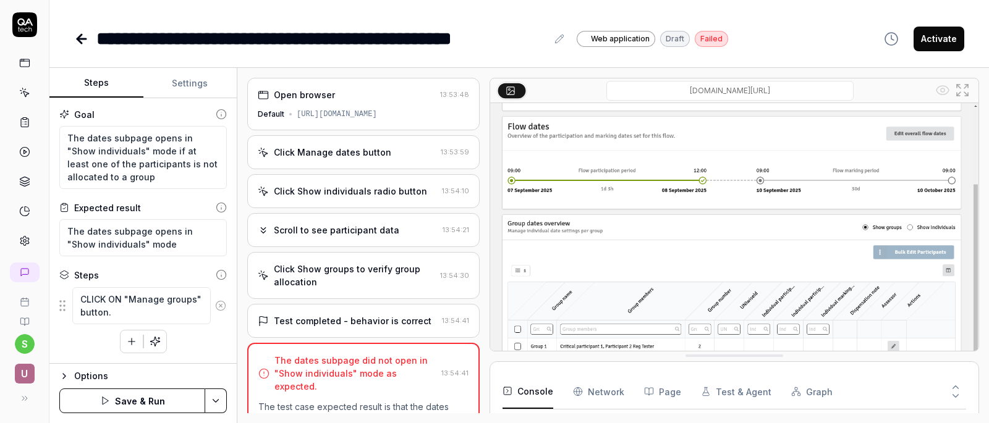
click at [136, 342] on icon "button" at bounding box center [131, 341] width 11 height 11
click at [196, 343] on textarea "Remove oneof the" at bounding box center [141, 343] width 138 height 24
click at [133, 344] on textarea "Remove oneof the" at bounding box center [141, 343] width 138 height 24
click at [174, 345] on textarea "Remove one of the" at bounding box center [141, 343] width 138 height 24
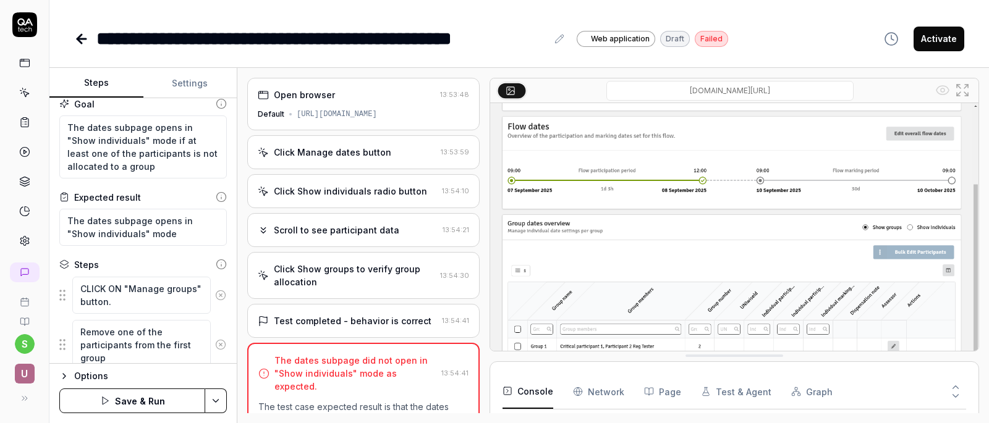
scroll to position [56, 0]
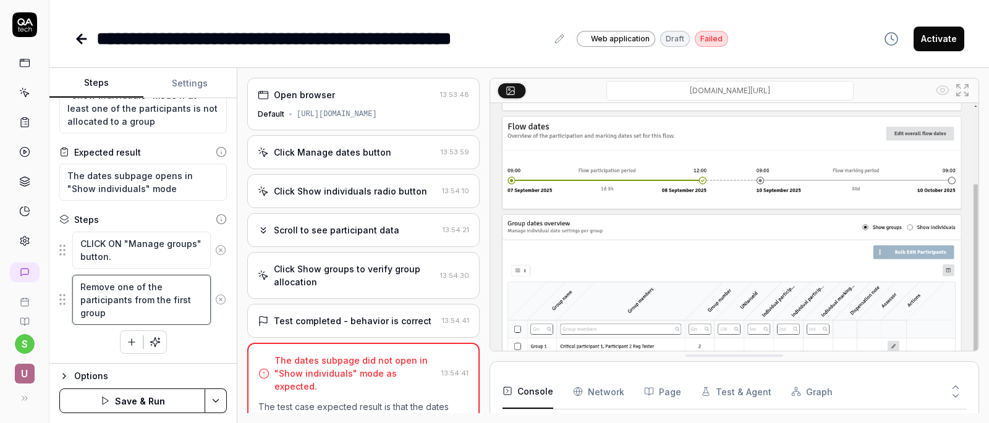
click at [154, 314] on textarea "Remove one of the participants from the first group" at bounding box center [141, 300] width 138 height 50
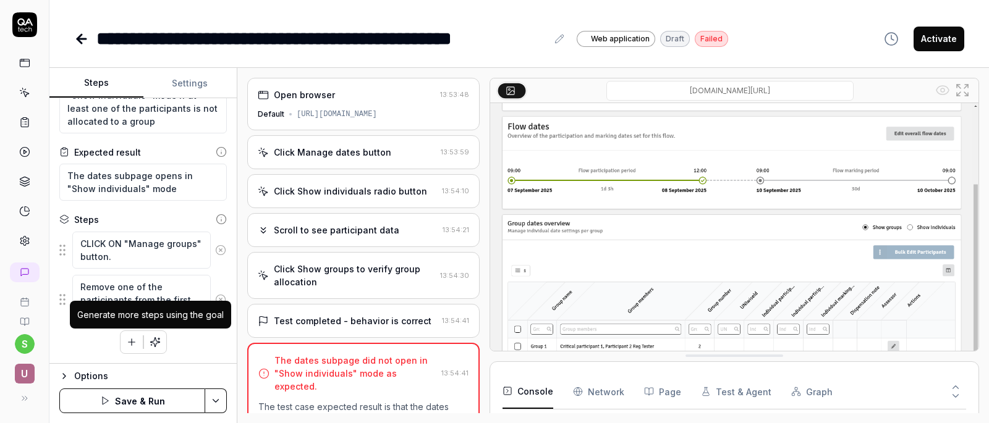
click at [187, 334] on div "CLICK ON "Manage groups" button. Remove one of the participants from the first …" at bounding box center [142, 292] width 167 height 123
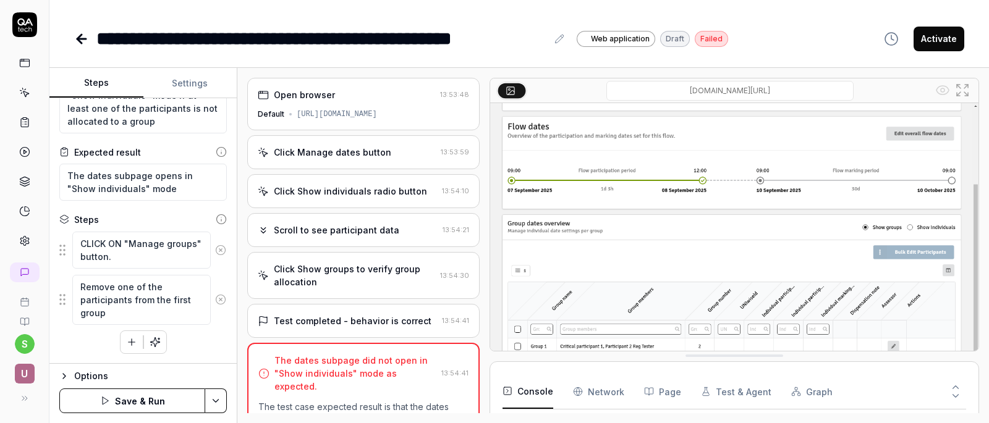
click at [128, 340] on icon "button" at bounding box center [131, 342] width 11 height 11
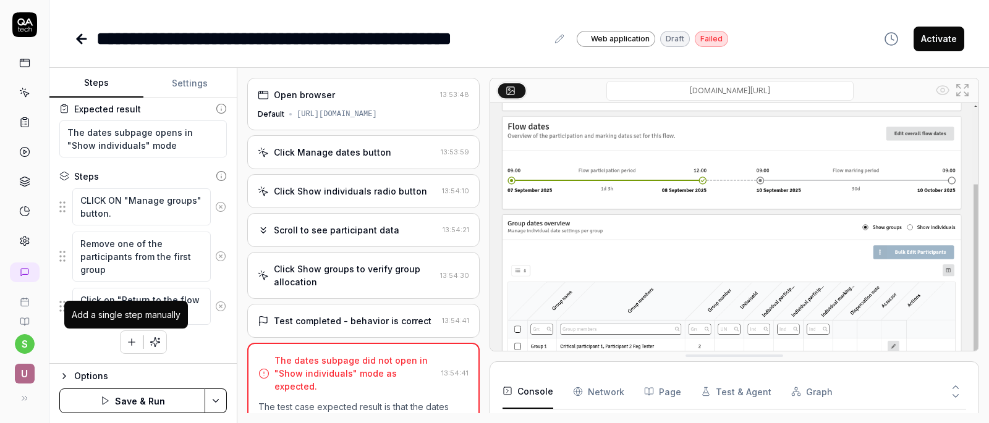
click at [129, 336] on button "button" at bounding box center [131, 342] width 22 height 22
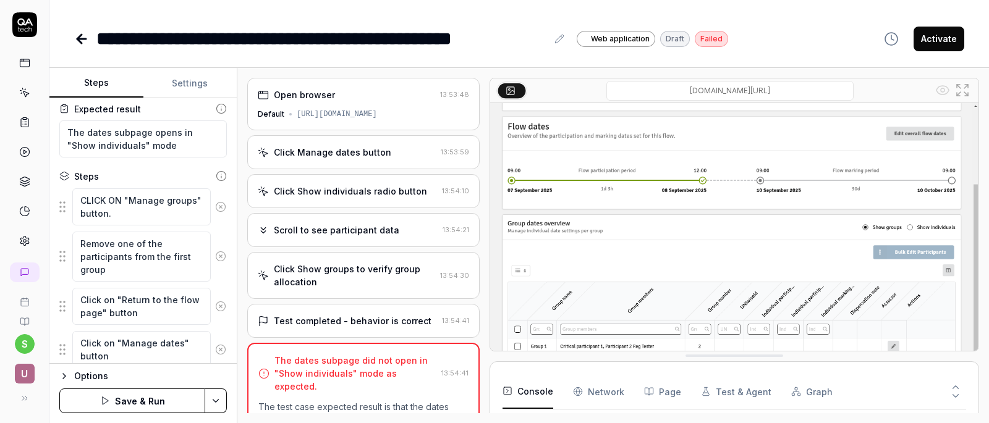
click at [218, 329] on div "Goal The dates subpage opens in "Show individuals" mode if at least one of the …" at bounding box center [142, 231] width 187 height 266
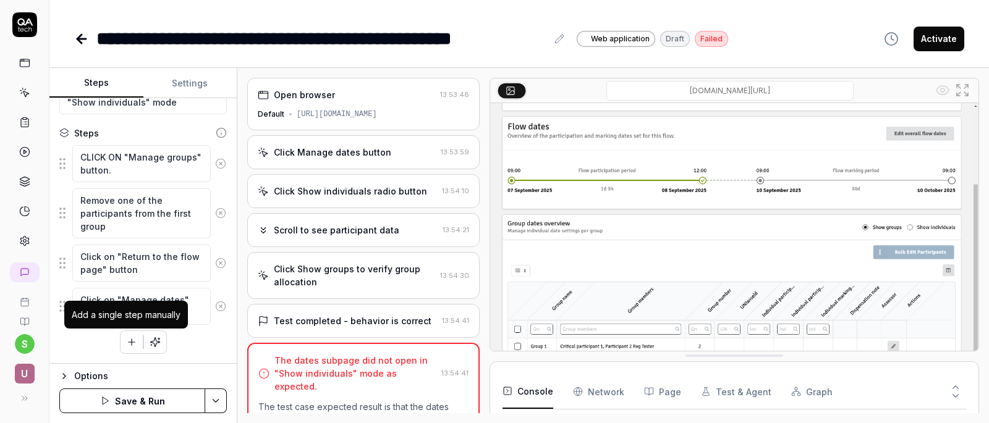
click at [126, 339] on icon "button" at bounding box center [131, 342] width 11 height 11
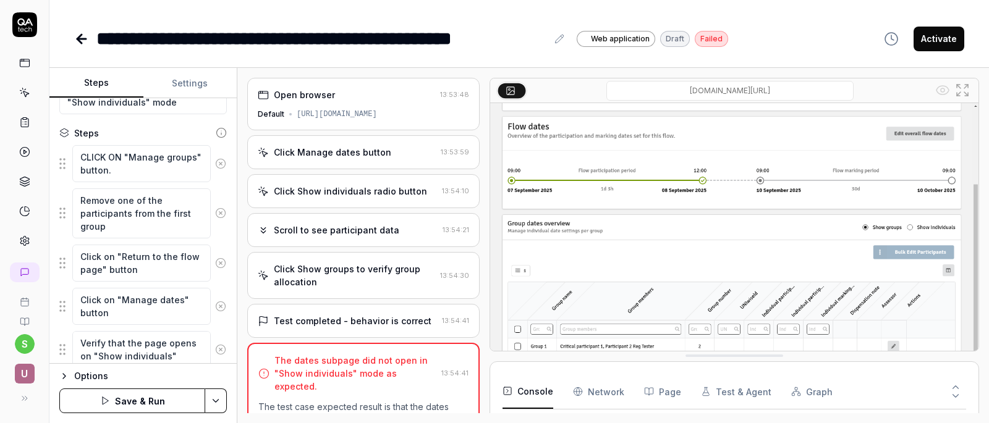
scroll to position [153, 0]
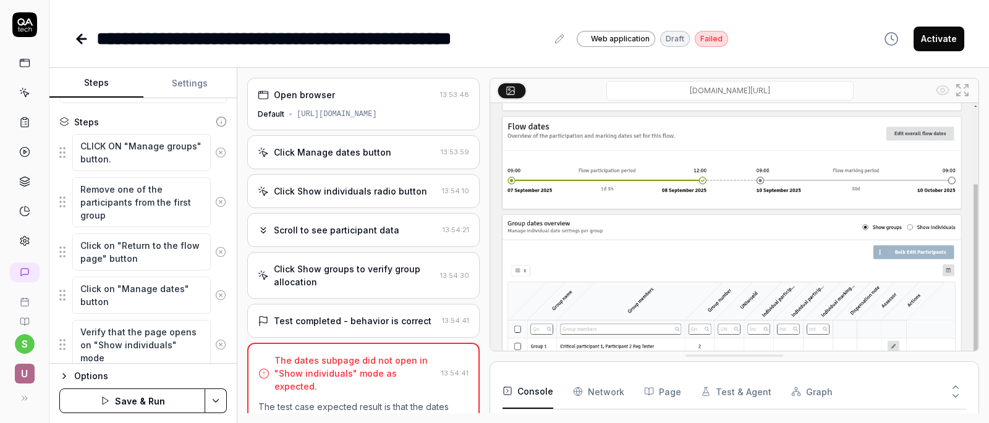
click at [211, 322] on div "Verify that the page opens on "Show individuals" mode" at bounding box center [142, 344] width 167 height 51
click at [159, 396] on button "Save & Run" at bounding box center [132, 401] width 146 height 25
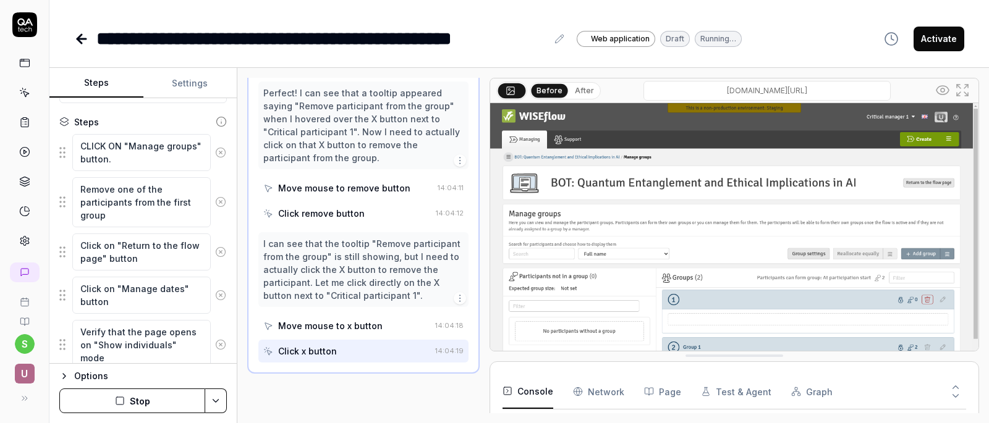
scroll to position [496, 0]
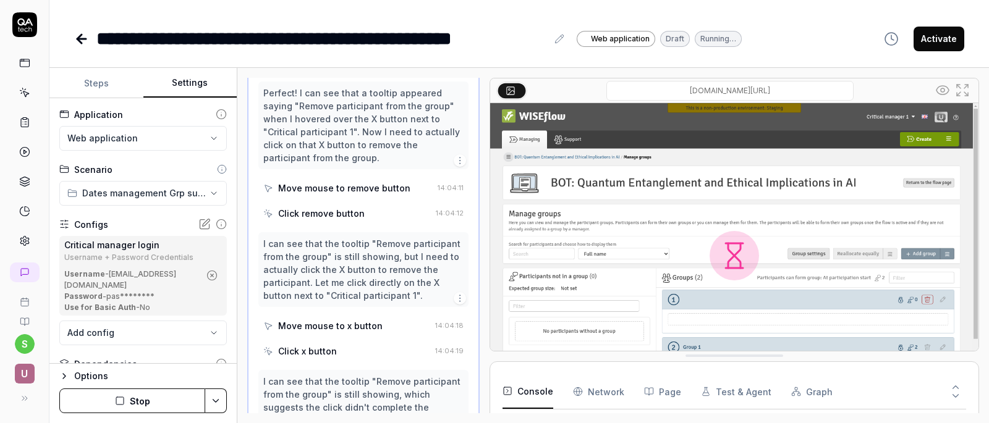
click at [187, 85] on button "Settings" at bounding box center [190, 84] width 94 height 30
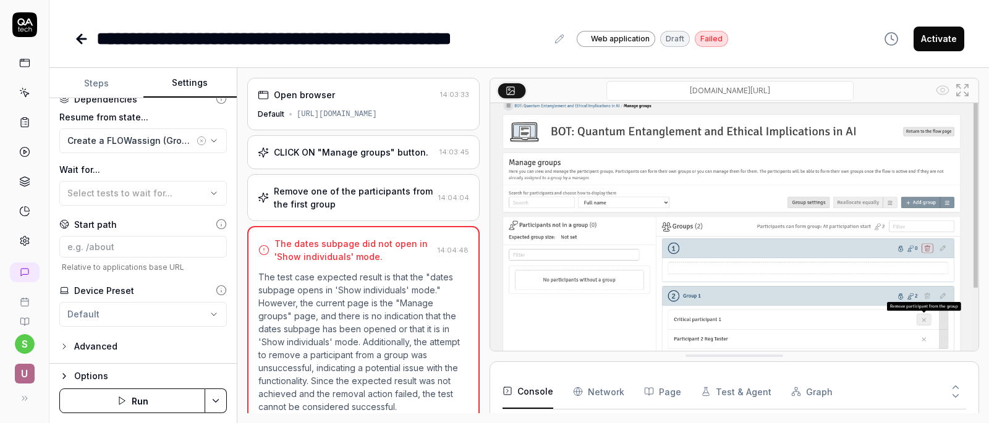
scroll to position [172, 0]
click at [108, 88] on button "Steps" at bounding box center [96, 84] width 94 height 30
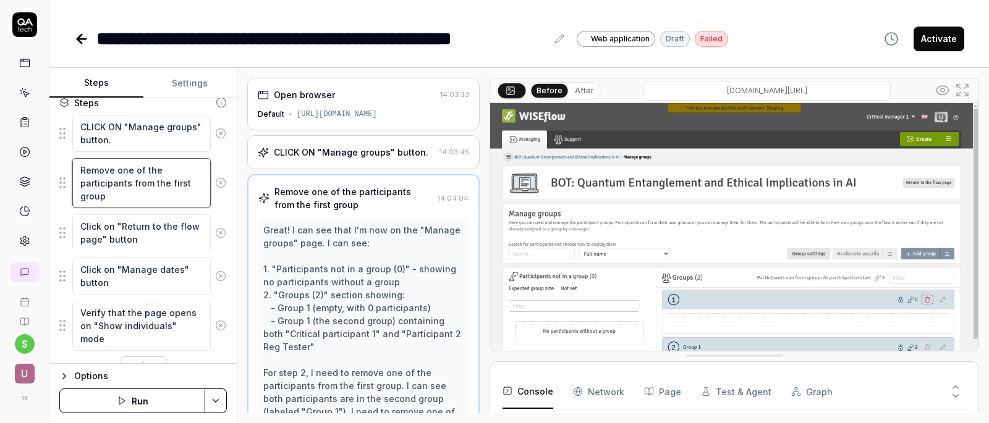
click at [133, 202] on textarea "Remove one of the participants from the first group" at bounding box center [141, 183] width 138 height 50
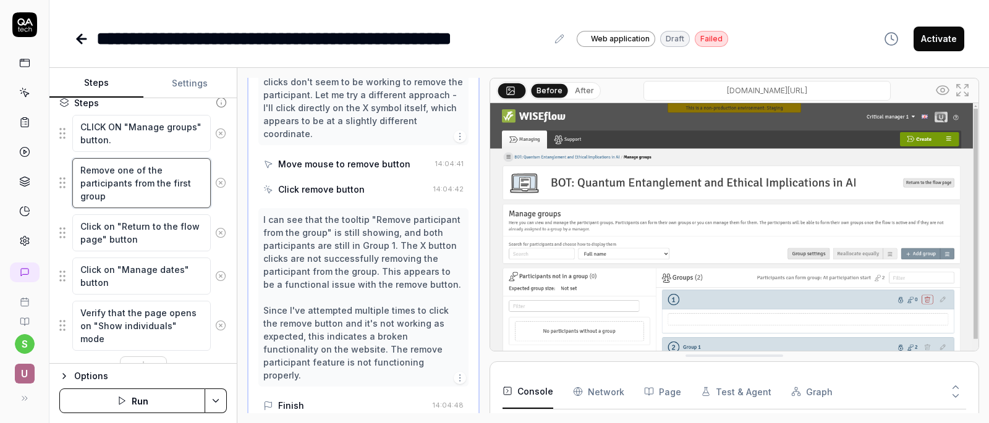
scroll to position [1138, 0]
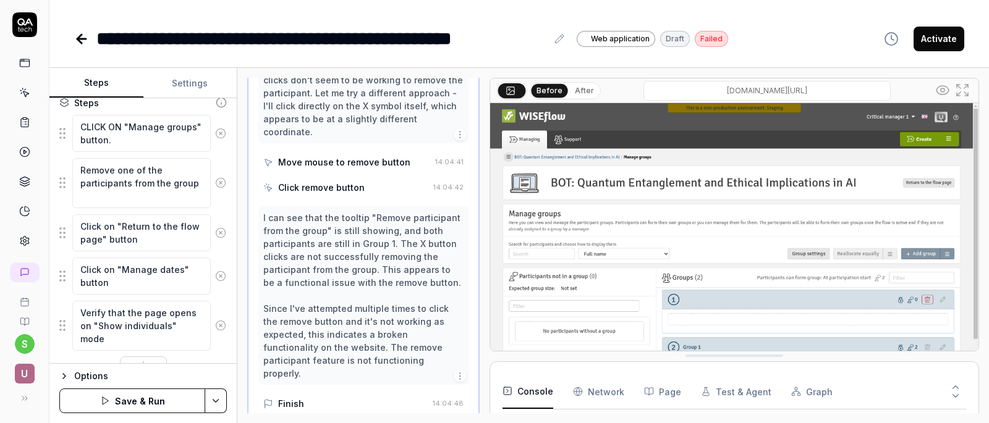
click at [221, 205] on div "Goal The dates subpage opens in "Show individuals" mode if at least one of the …" at bounding box center [142, 231] width 187 height 266
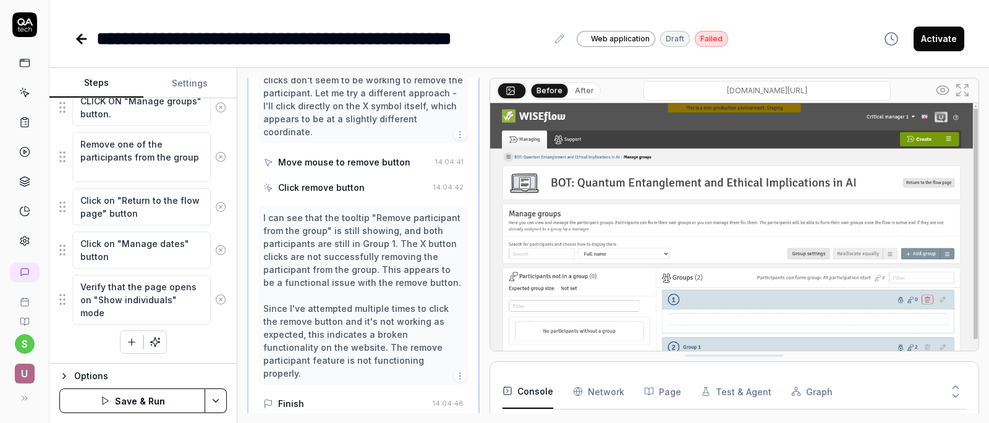
click at [146, 394] on button "Save & Run" at bounding box center [132, 401] width 146 height 25
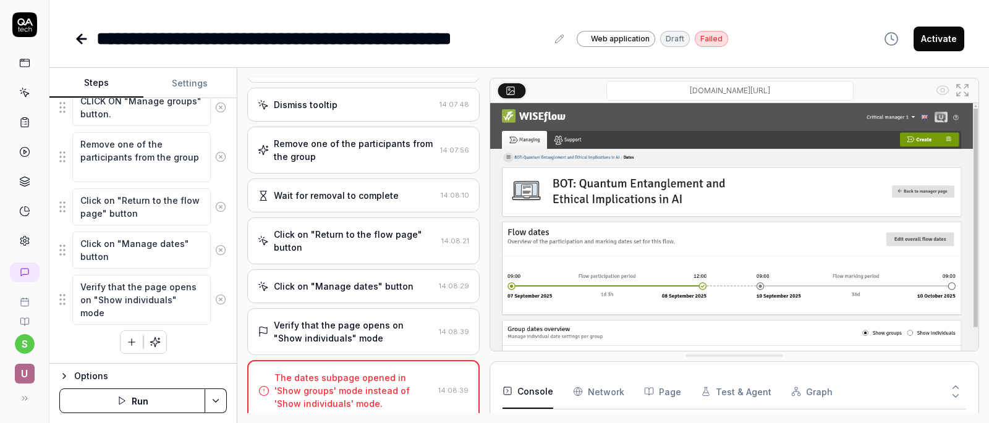
scroll to position [51, 0]
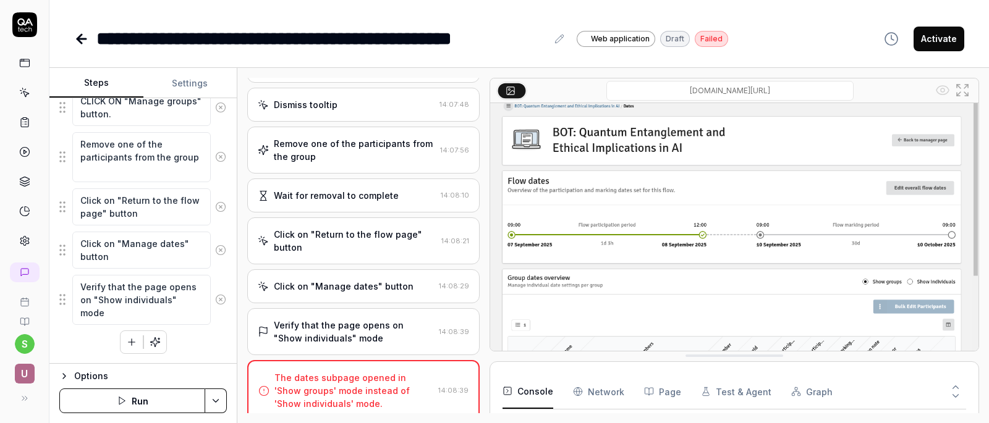
click at [961, 92] on icon at bounding box center [962, 90] width 15 height 15
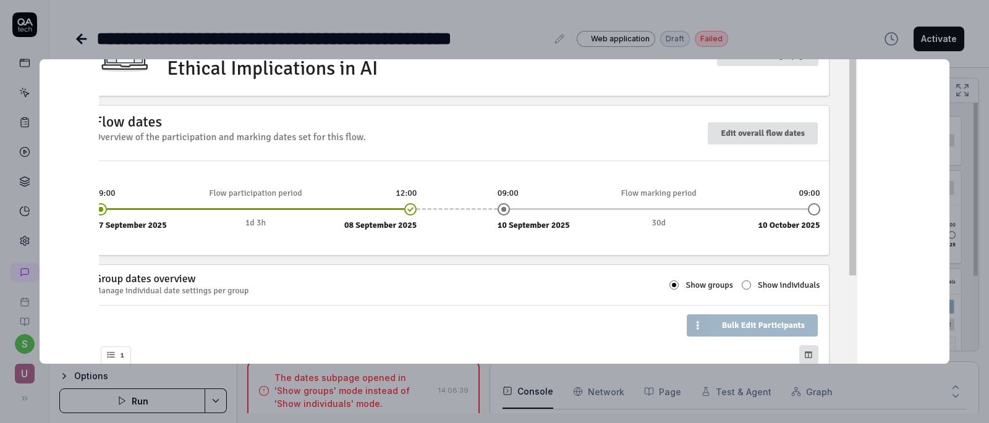
drag, startPoint x: 879, startPoint y: 205, endPoint x: 846, endPoint y: 59, distance: 148.8
click at [846, 59] on img at bounding box center [461, 160] width 791 height 494
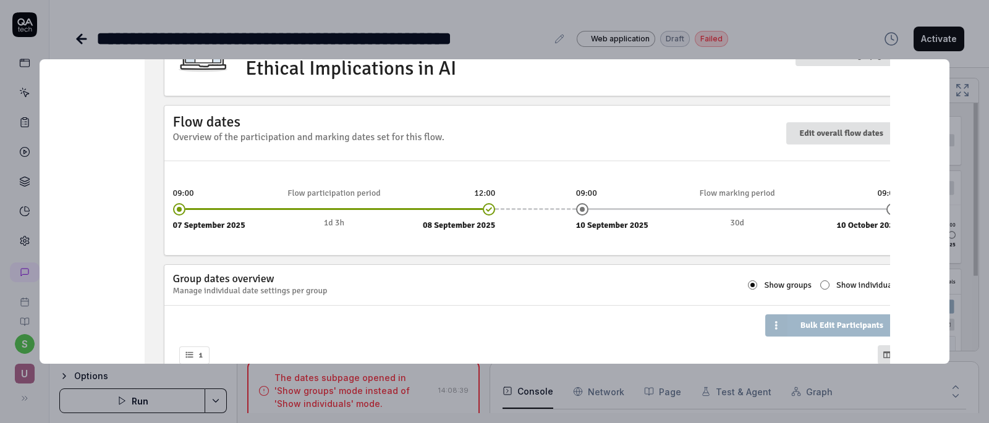
drag, startPoint x: 690, startPoint y: 322, endPoint x: 736, endPoint y: 154, distance: 174.2
click at [736, 154] on img at bounding box center [540, 160] width 791 height 494
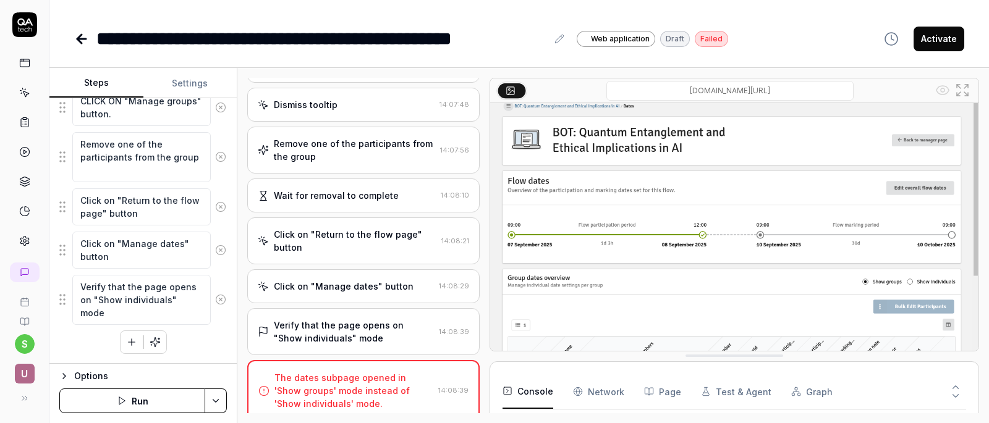
scroll to position [86, 0]
click at [153, 114] on textarea "CLICK ON "Manage groups" button." at bounding box center [141, 107] width 138 height 37
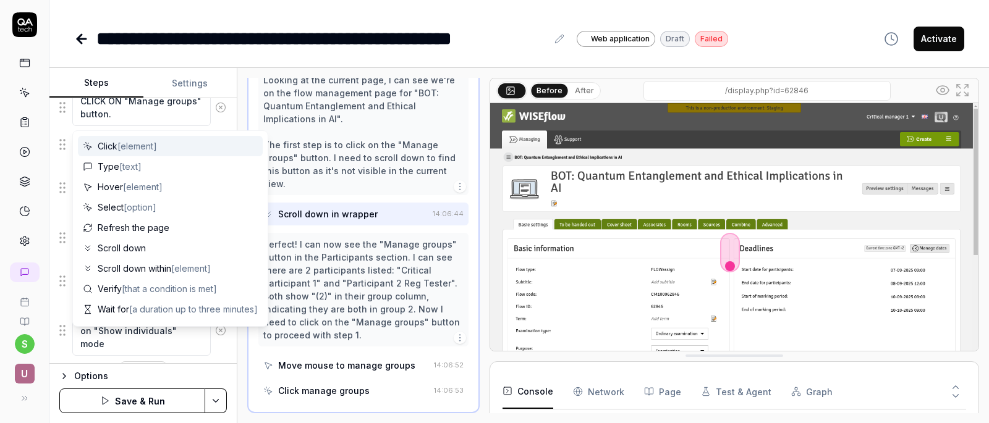
scroll to position [229, 0]
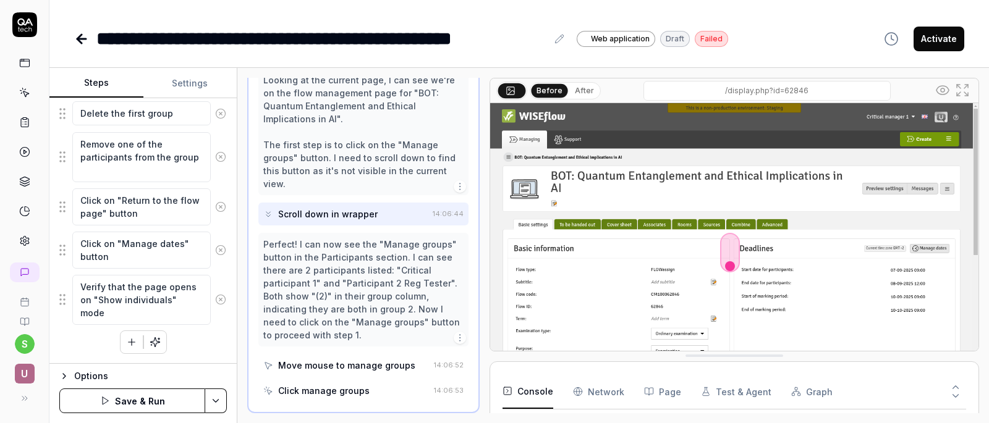
click at [221, 132] on div "Goal The dates subpage opens in "Show individuals" mode if at least one of the …" at bounding box center [142, 231] width 187 height 266
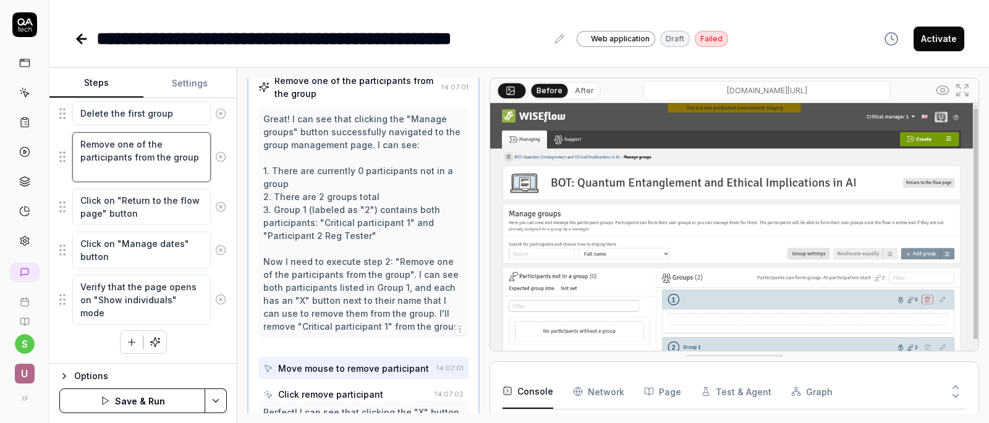
click at [137, 175] on textarea "Remove one of the participants from the group" at bounding box center [141, 157] width 138 height 50
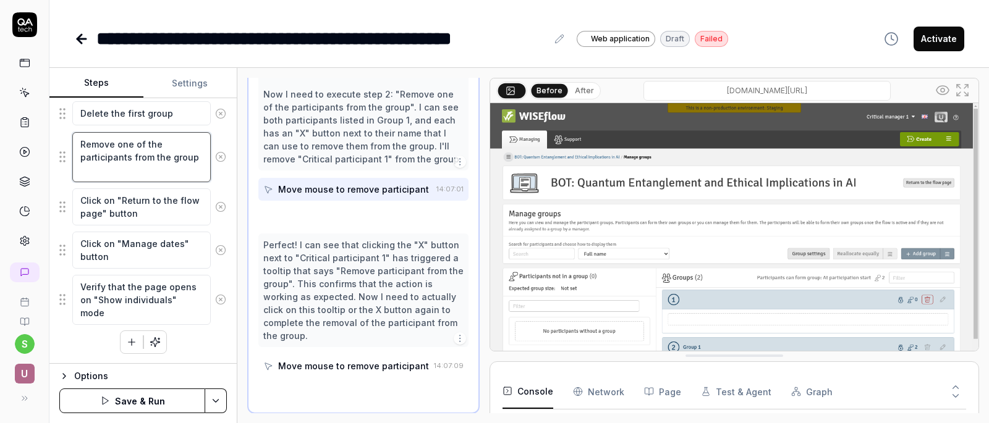
scroll to position [279, 0]
click at [133, 147] on textarea "Remove one of the participants from the group" at bounding box center [141, 157] width 138 height 50
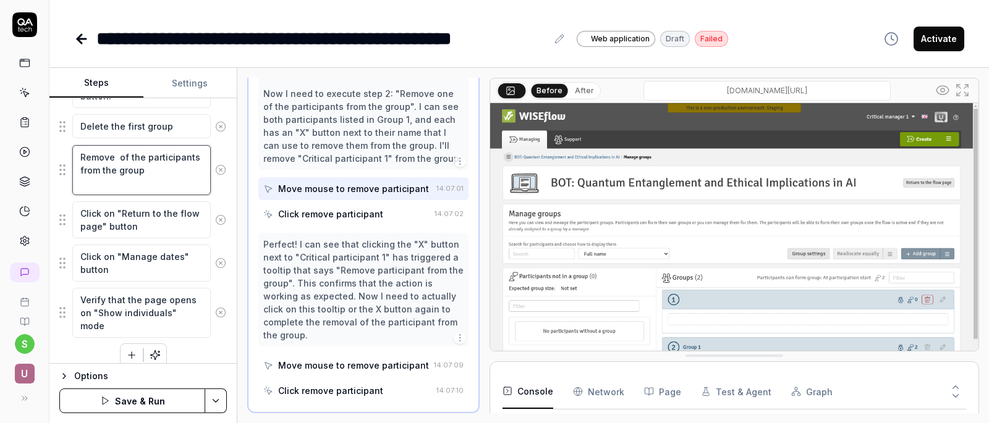
scroll to position [229, 0]
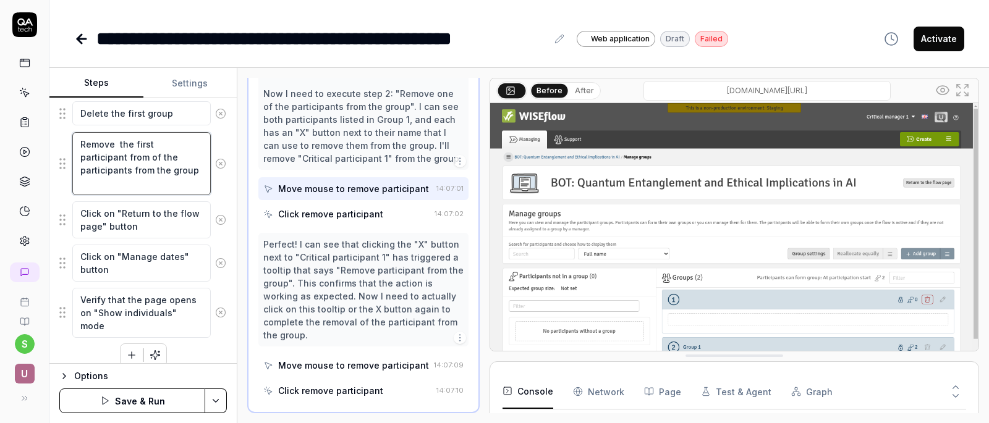
drag, startPoint x: 178, startPoint y: 169, endPoint x: 144, endPoint y: 169, distance: 34.0
click at [144, 169] on textarea "Remove the first participant from of the participants from the group" at bounding box center [141, 163] width 138 height 63
click at [145, 195] on div "Remove the first participant from of the participants from the group" at bounding box center [142, 164] width 167 height 64
drag, startPoint x: 151, startPoint y: 171, endPoint x: 151, endPoint y: 161, distance: 9.9
click at [151, 161] on textarea "Remove the first participant from of the participants from the group" at bounding box center [141, 163] width 138 height 63
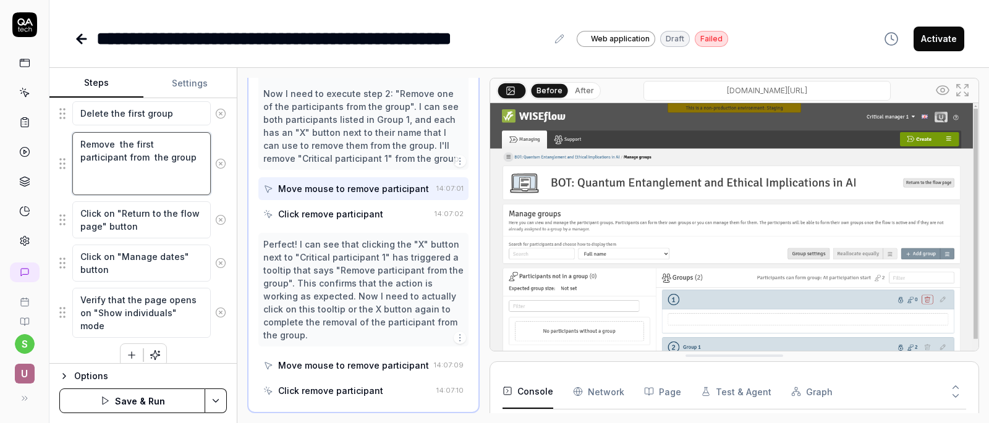
scroll to position [216, 0]
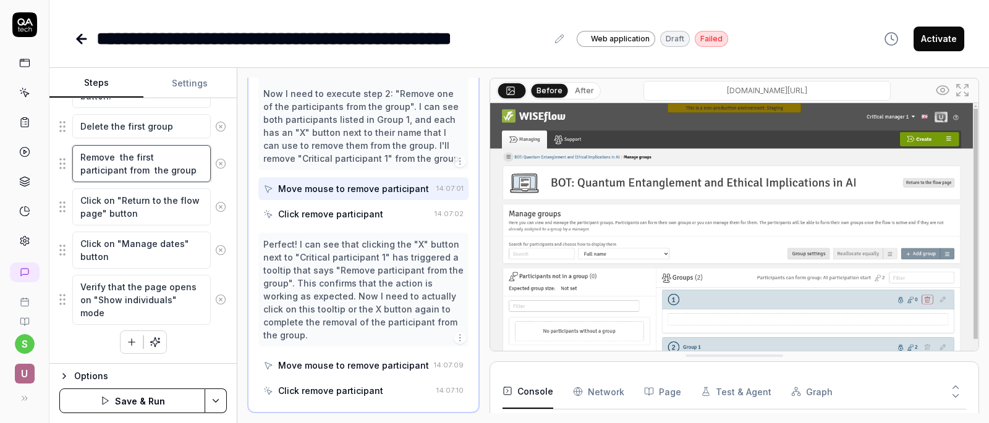
click at [166, 170] on textarea "Remove the first participant from the group" at bounding box center [141, 163] width 138 height 37
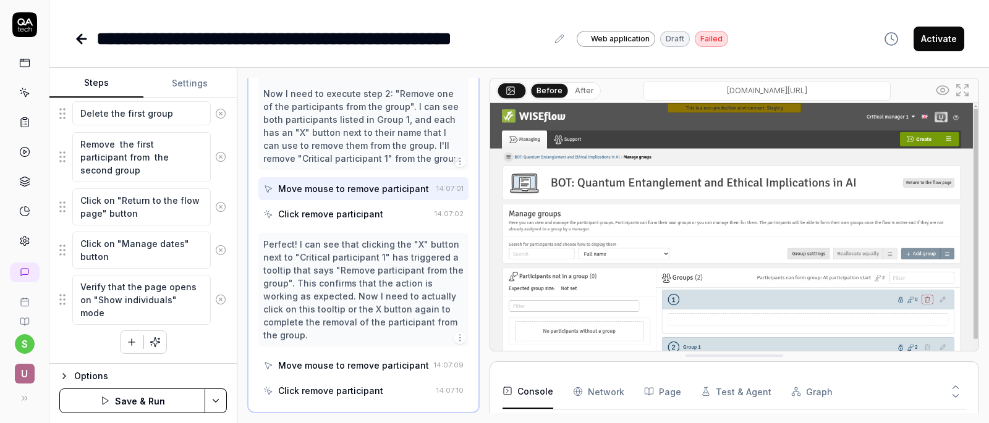
click at [219, 180] on div "Goal The dates subpage opens in "Show individuals" mode if at least one of the …" at bounding box center [142, 231] width 187 height 266
click at [156, 400] on button "Save & Run" at bounding box center [132, 401] width 146 height 25
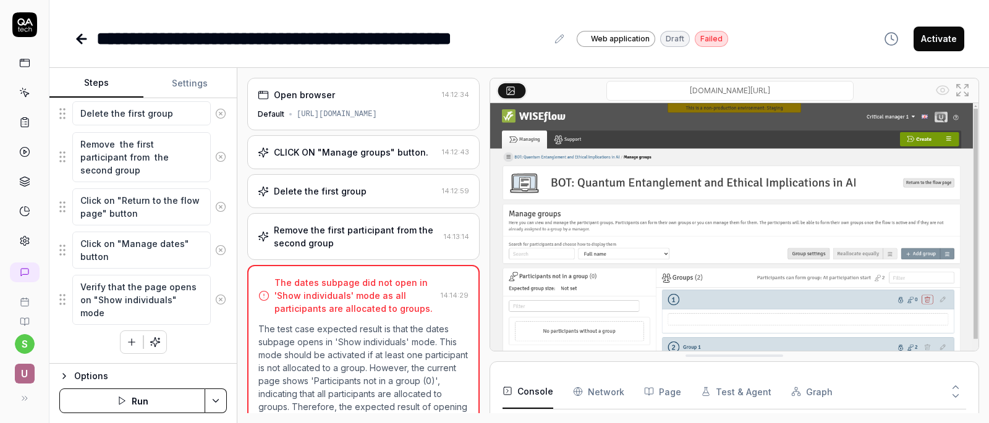
click at [354, 246] on div "Remove the first participant from the second group" at bounding box center [356, 237] width 165 height 26
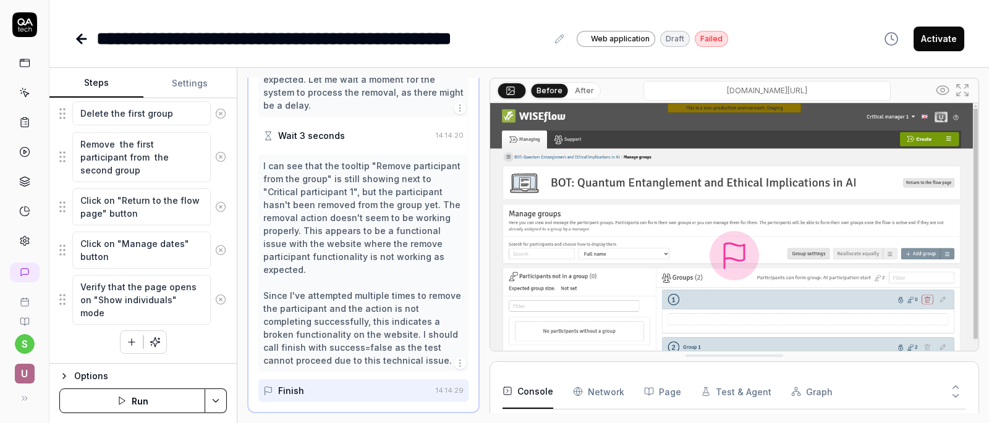
scroll to position [51, 0]
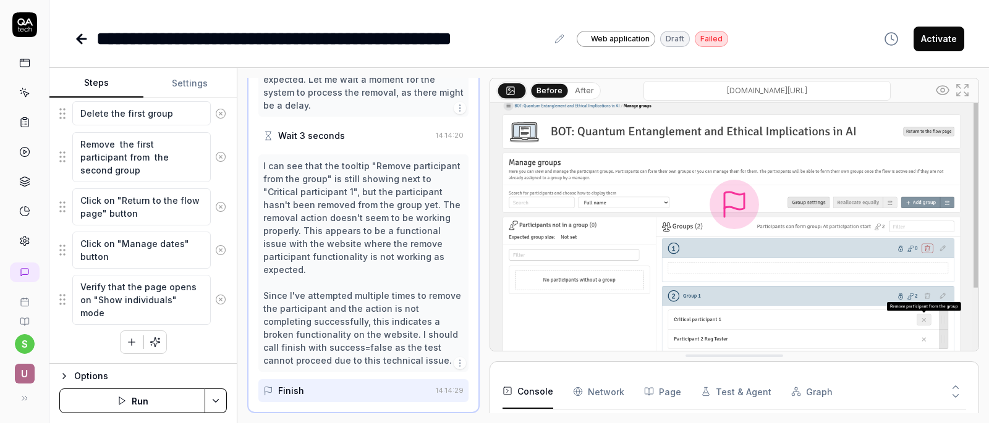
drag, startPoint x: 972, startPoint y: 208, endPoint x: 542, endPoint y: 301, distance: 439.9
click at [546, 305] on div "Open browser 14:12:34 Default [URL][DOMAIN_NAME] CLICK ON "Manage groups" butto…" at bounding box center [612, 245] width 751 height 355
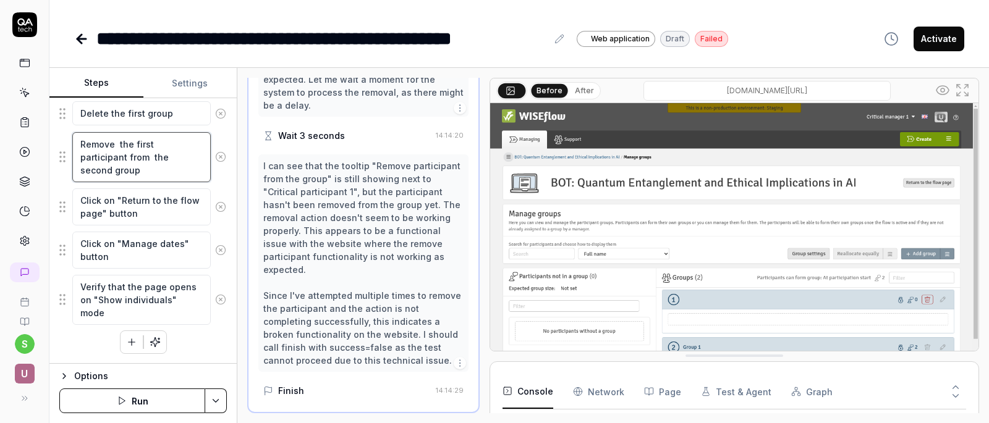
click at [118, 148] on textarea "Remove the first participant from the second group" at bounding box center [141, 157] width 138 height 50
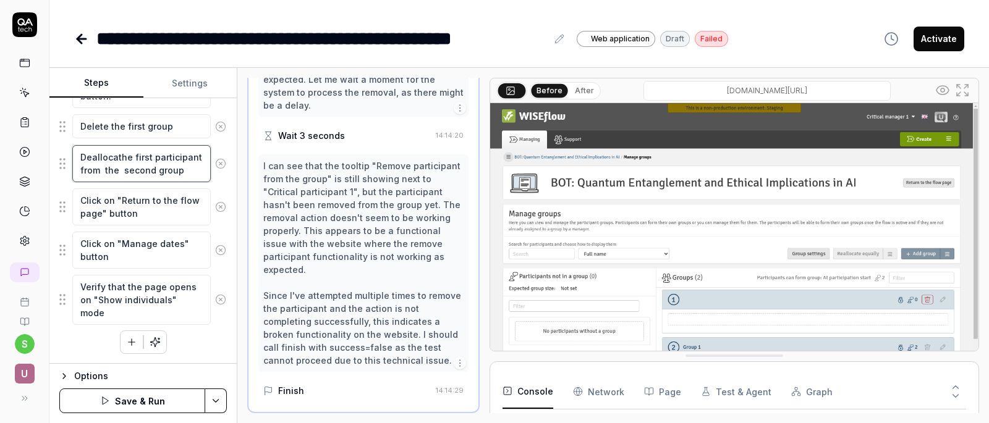
scroll to position [229, 0]
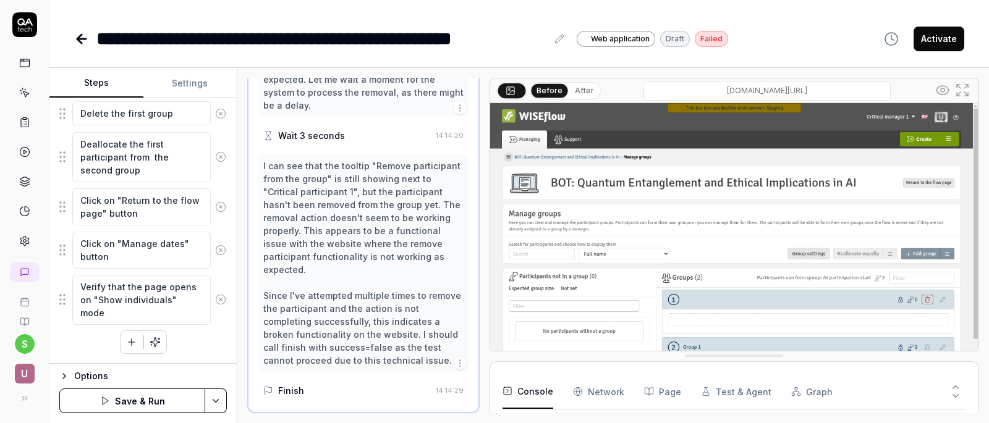
click at [158, 391] on button "Save & Run" at bounding box center [132, 401] width 146 height 25
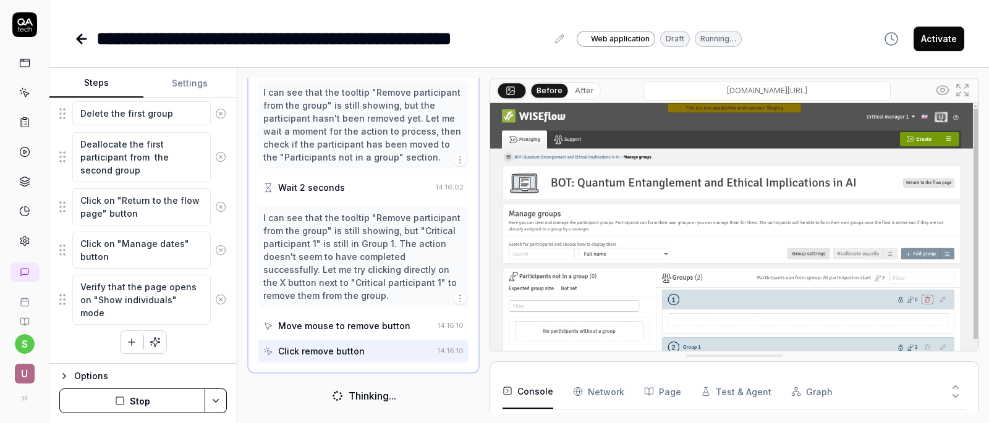
scroll to position [11, 0]
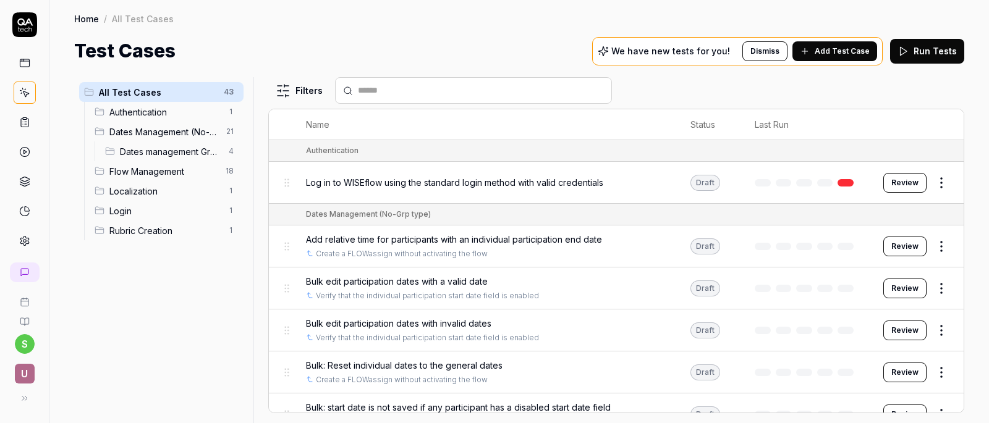
click at [196, 155] on span "Dates management Grp submission" at bounding box center [170, 151] width 101 height 13
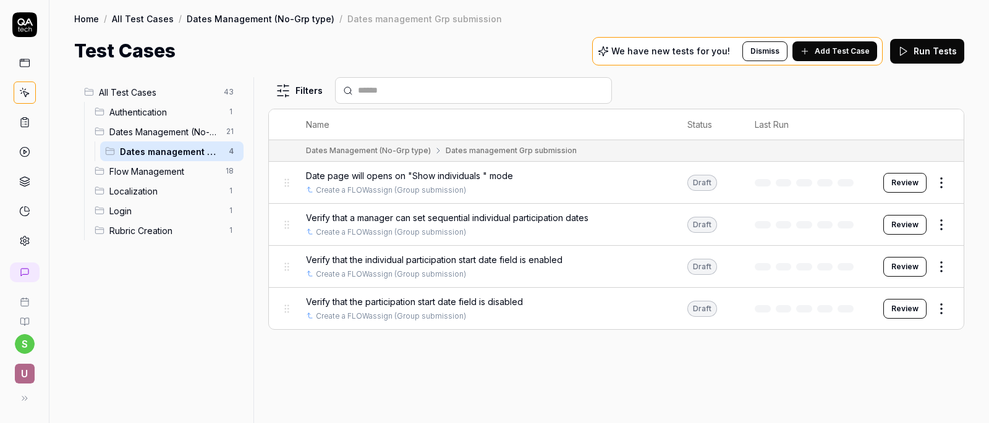
click at [149, 175] on span "Flow Management" at bounding box center [163, 171] width 109 height 13
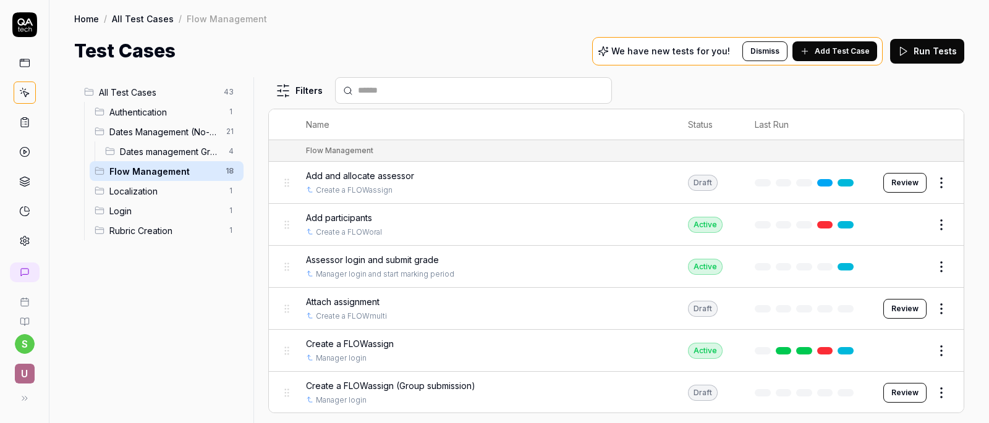
click at [434, 389] on span "Create a FLOWassign (Group submission)" at bounding box center [390, 385] width 169 height 13
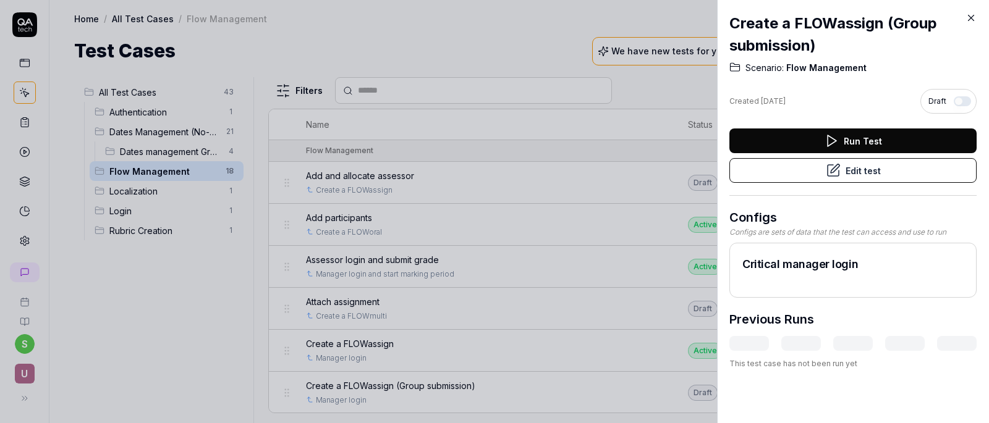
click at [880, 175] on button "Edit test" at bounding box center [852, 170] width 247 height 25
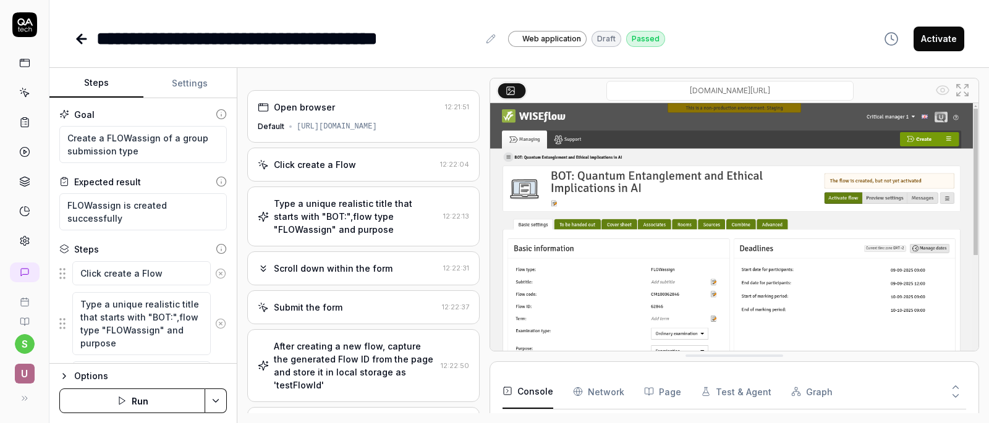
type textarea "*"
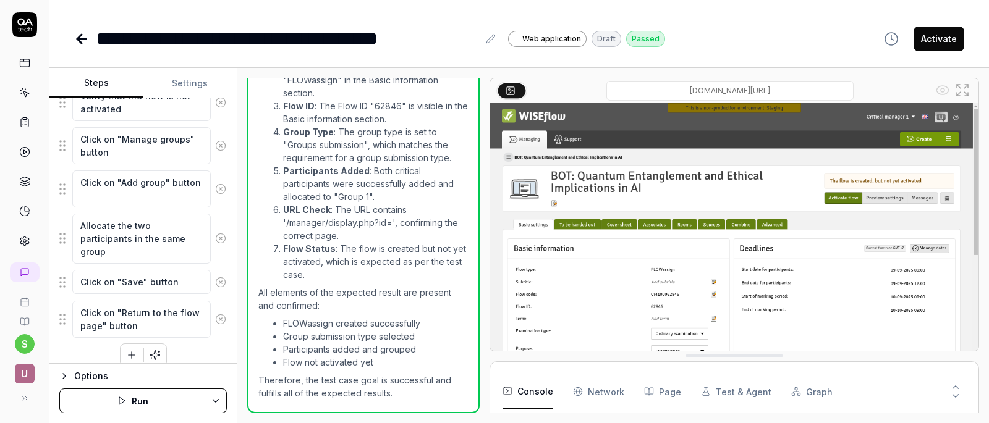
scroll to position [780, 0]
